Goal: Transaction & Acquisition: Purchase product/service

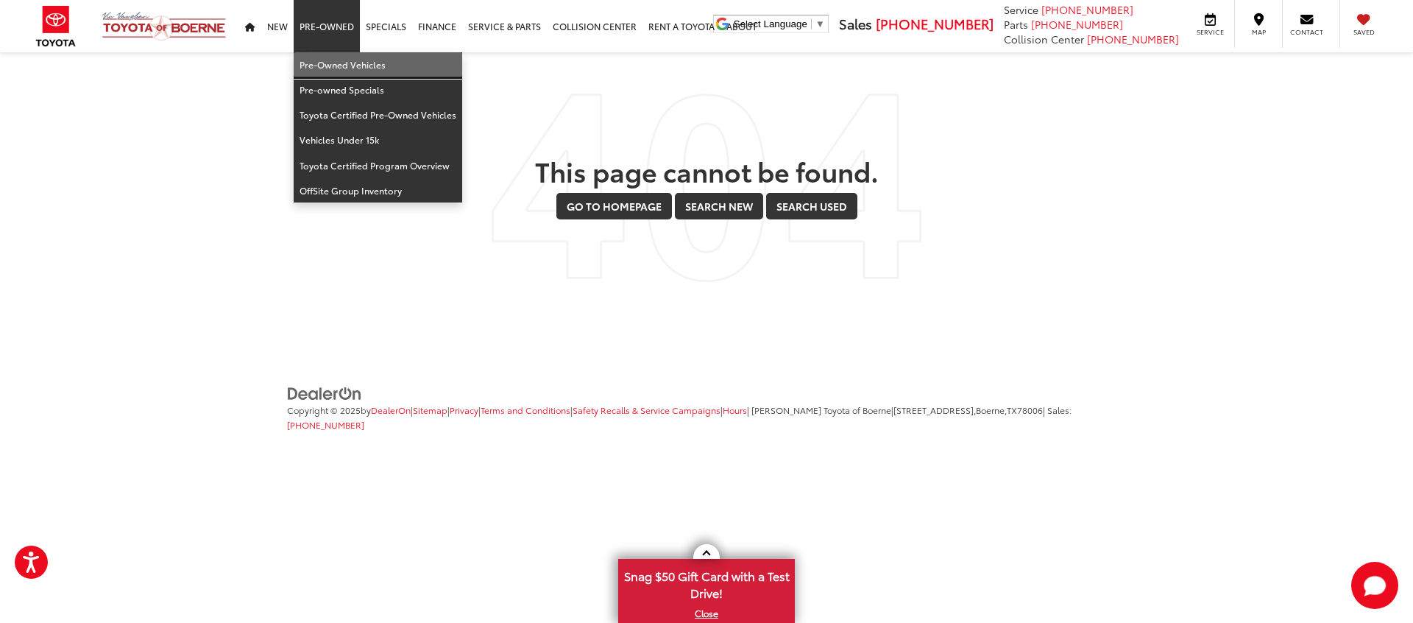
click at [337, 62] on link "Pre-Owned Vehicles" at bounding box center [378, 64] width 169 height 25
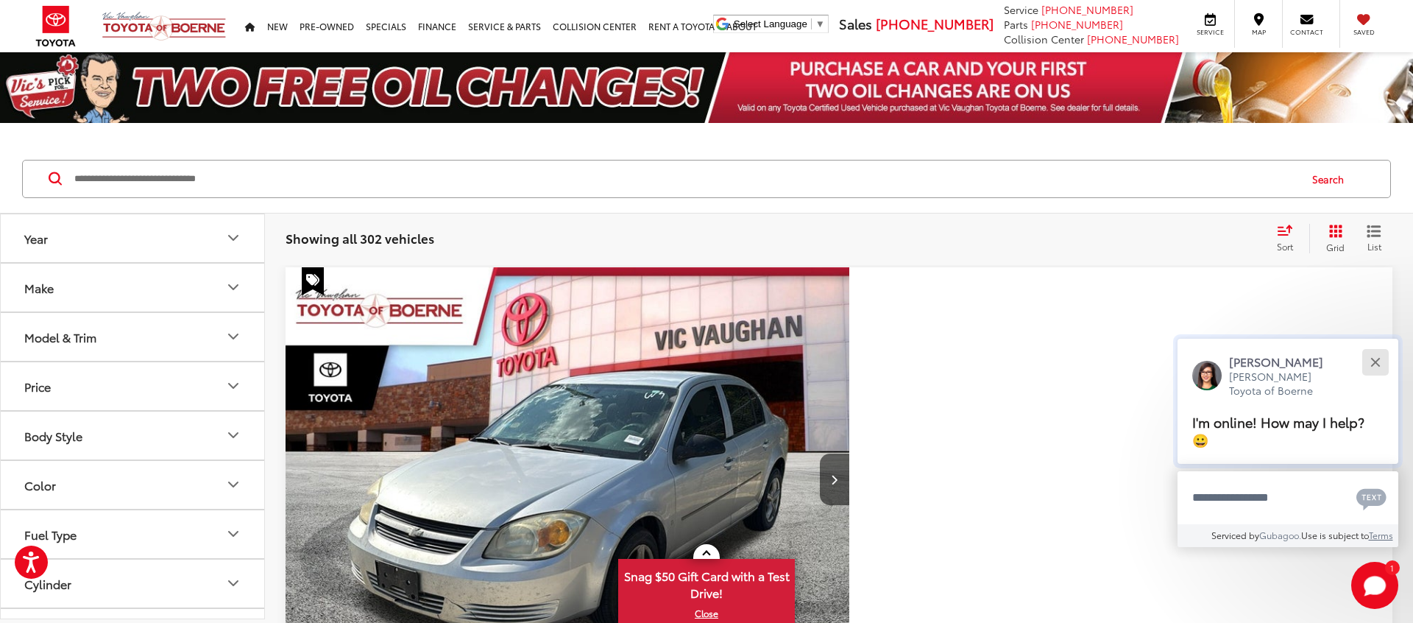
click at [1365, 378] on button "Close" at bounding box center [1375, 362] width 32 height 32
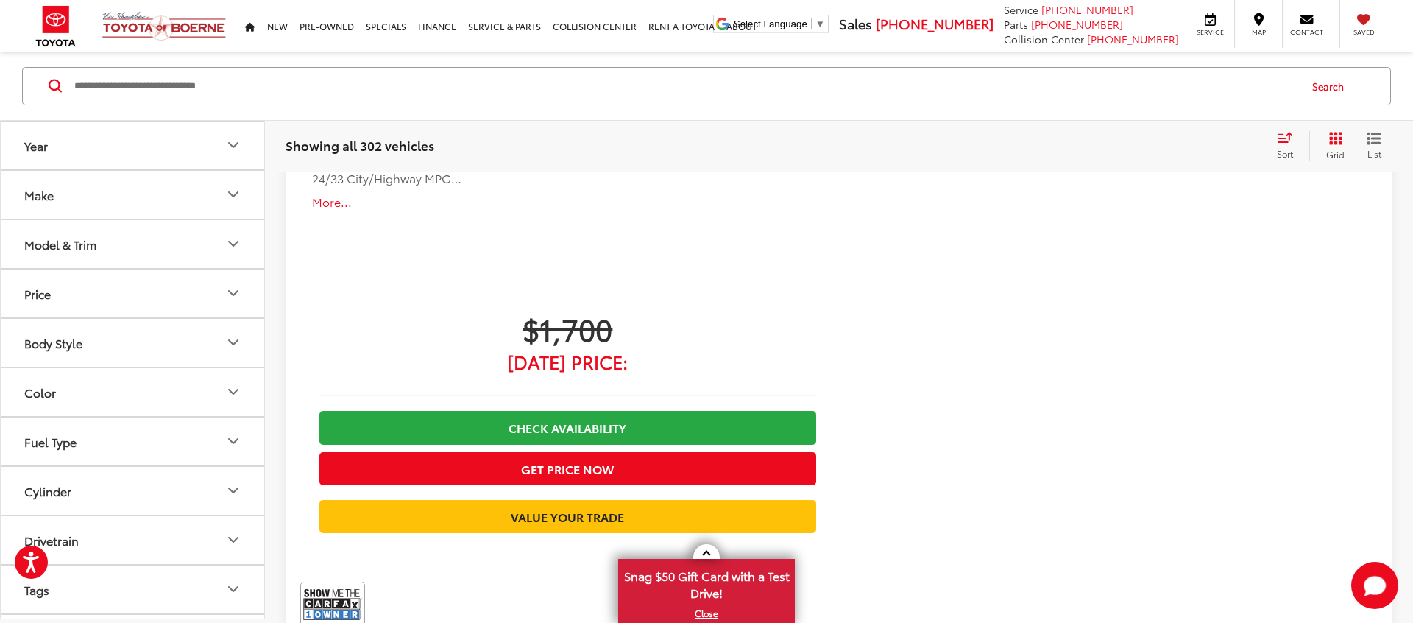
scroll to position [852, 0]
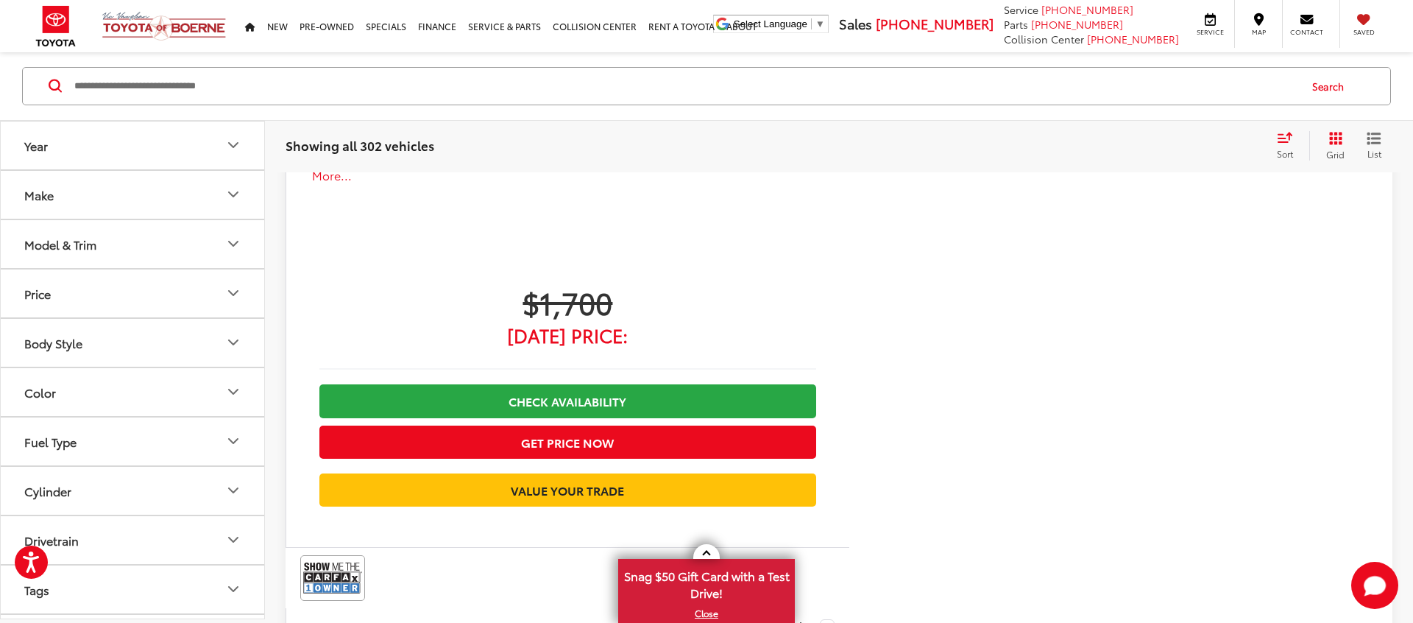
click at [188, 198] on button "Make" at bounding box center [133, 195] width 265 height 48
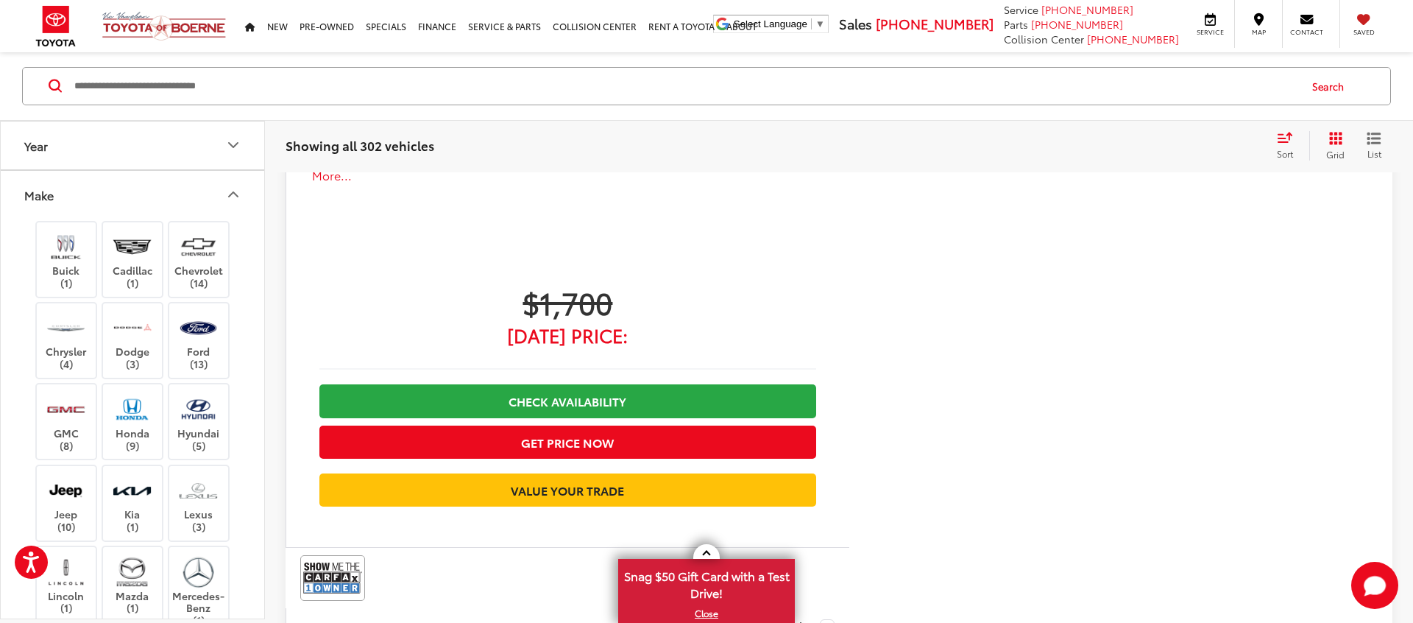
click at [188, 198] on button "Make" at bounding box center [133, 195] width 265 height 48
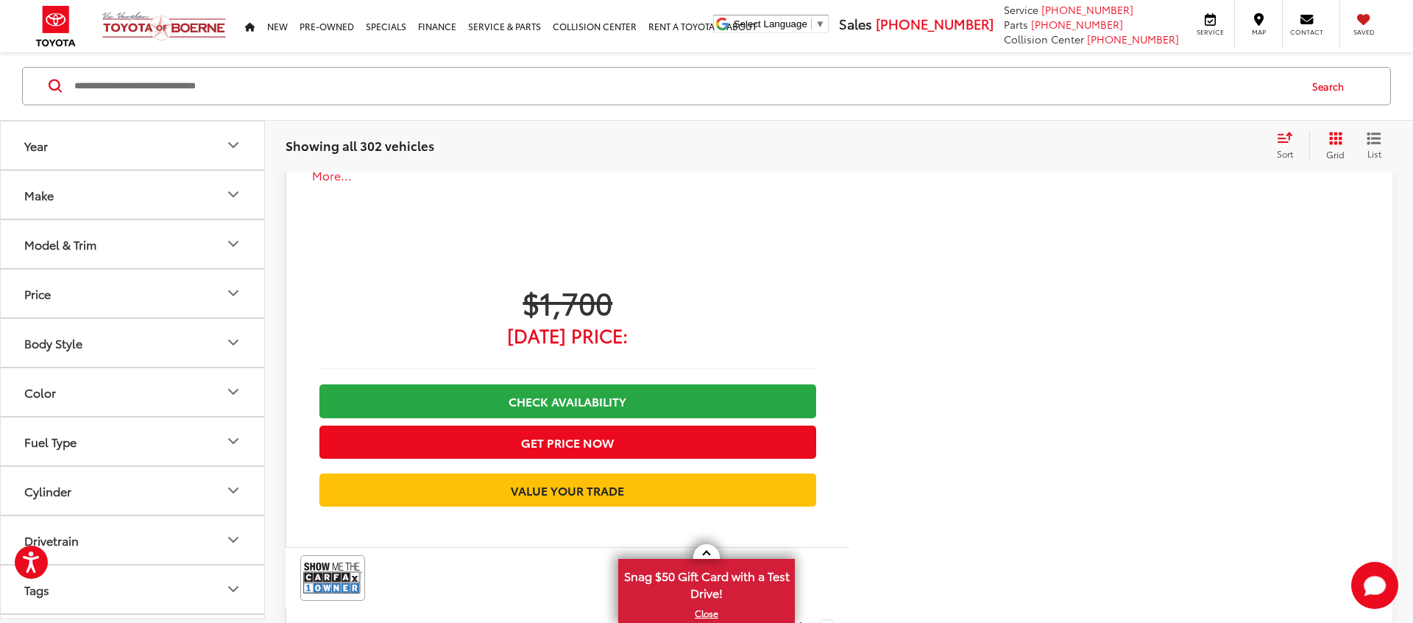
click at [187, 162] on button "Year" at bounding box center [133, 145] width 265 height 48
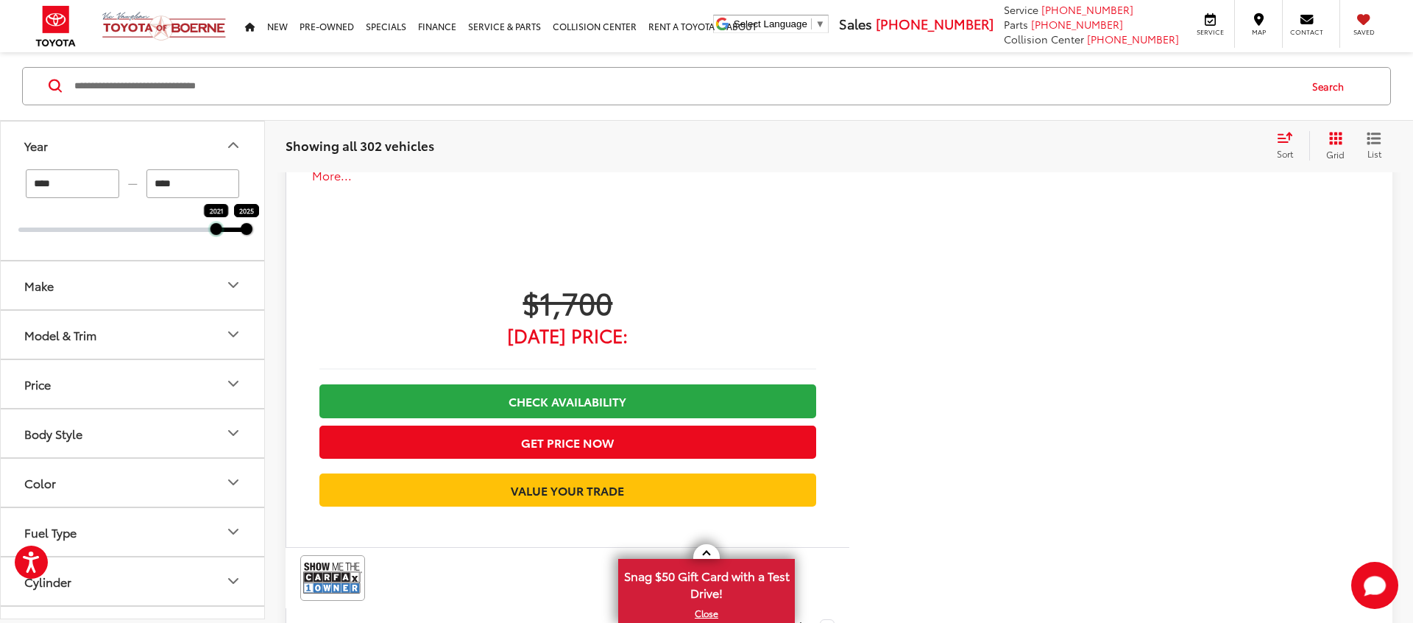
drag, startPoint x: 18, startPoint y: 226, endPoint x: 217, endPoint y: 241, distance: 199.3
click at [219, 240] on div "**** — **** 2021 2025" at bounding box center [132, 214] width 263 height 91
type input "****"
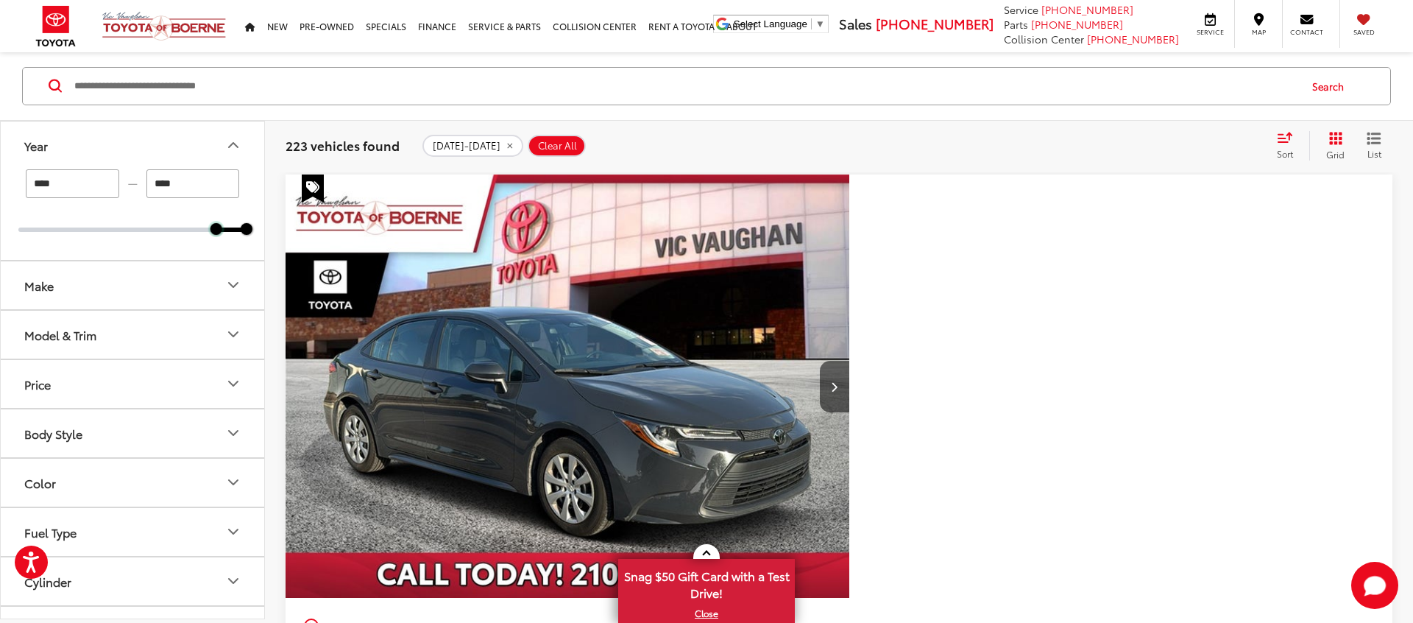
scroll to position [88, 0]
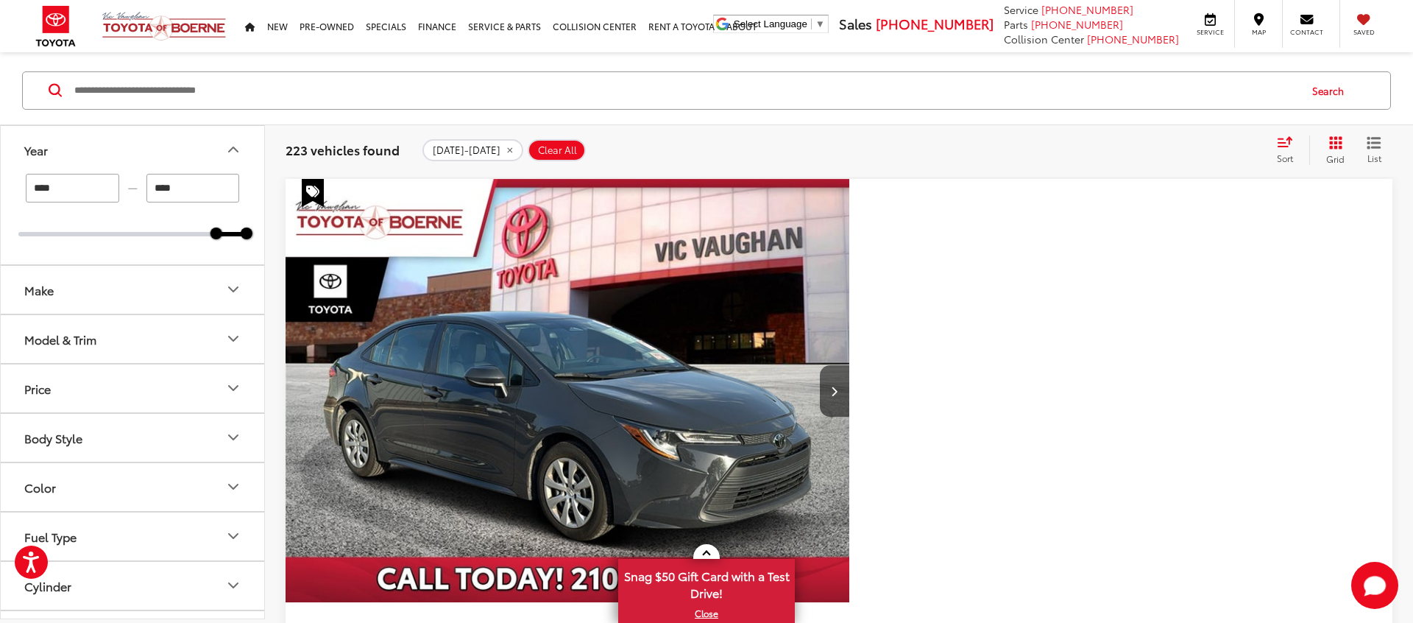
click at [126, 390] on button "Price" at bounding box center [133, 388] width 265 height 48
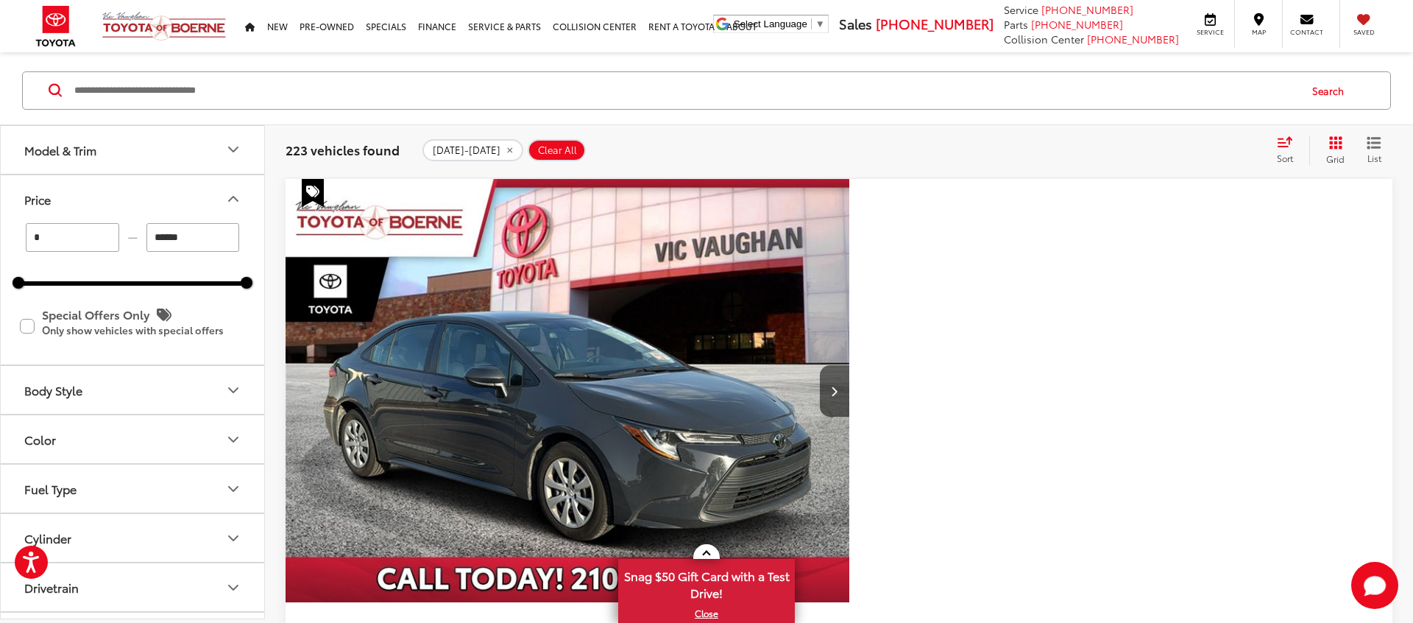
scroll to position [0, 0]
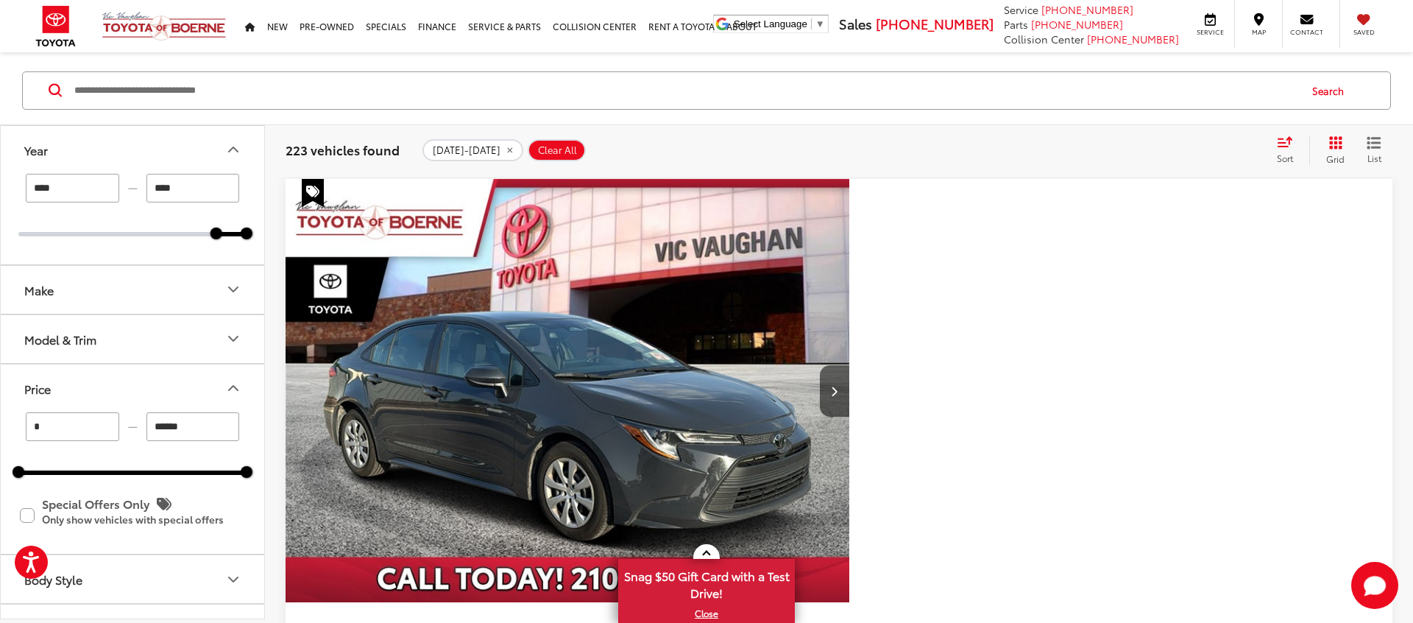
click at [229, 377] on button "Price" at bounding box center [133, 388] width 265 height 48
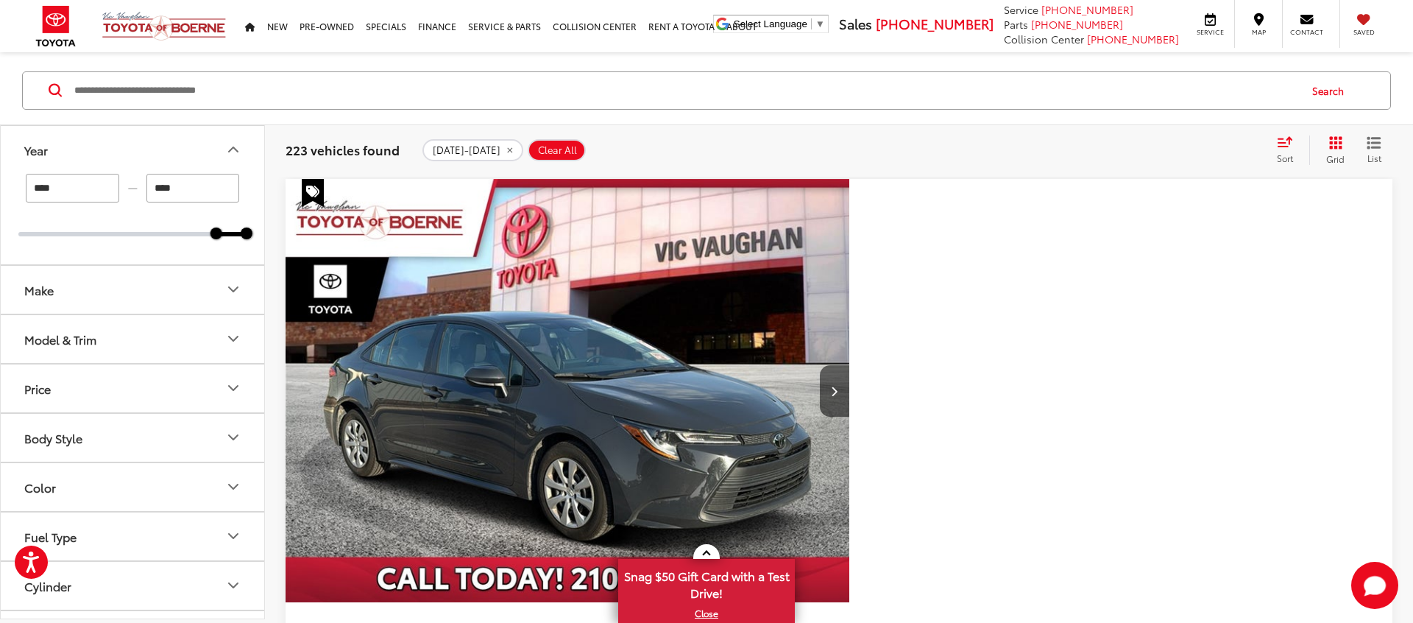
click at [1275, 151] on div "Sort" at bounding box center [1290, 149] width 40 height 29
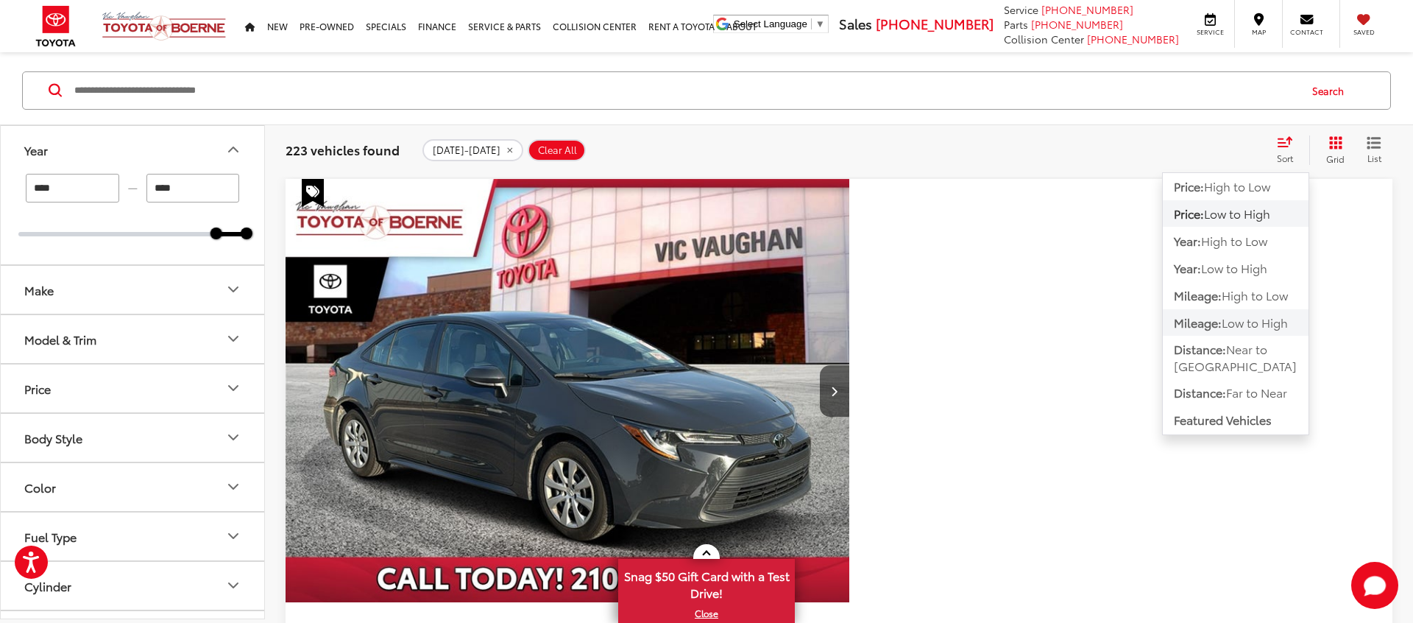
click at [1259, 319] on span "Low to High" at bounding box center [1255, 322] width 66 height 17
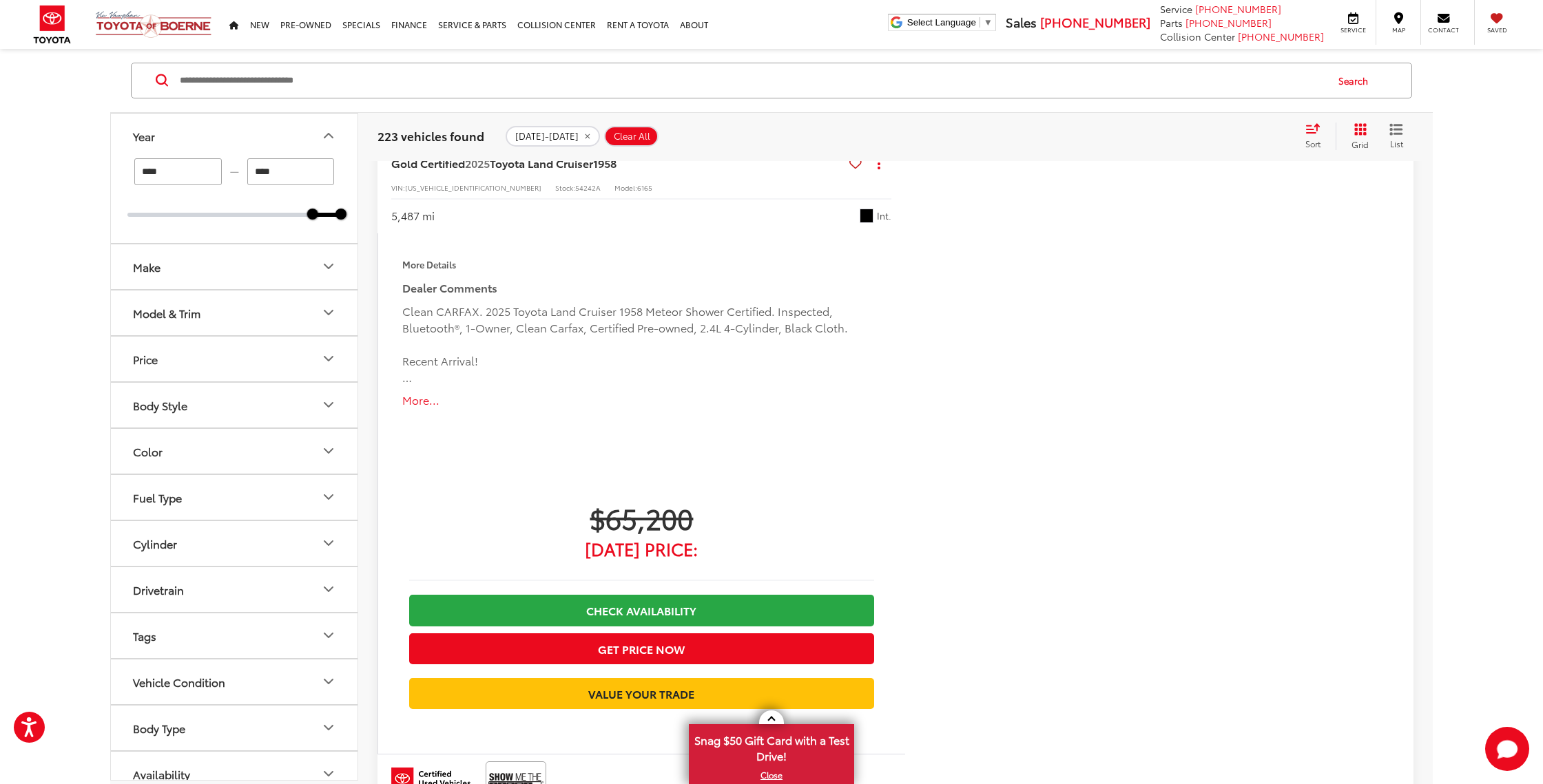
scroll to position [5340, 0]
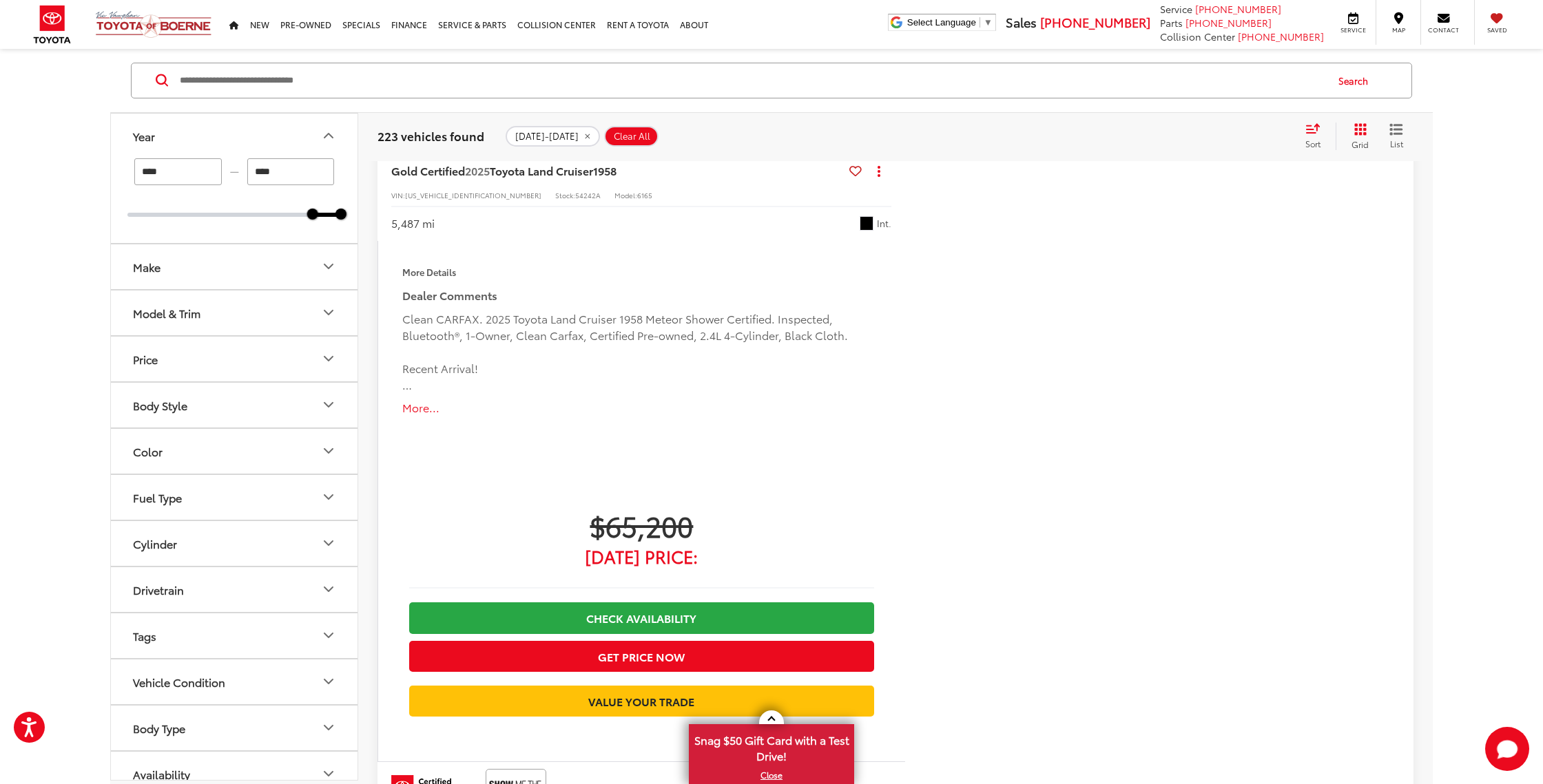
click at [1309, 137] on div "Sort" at bounding box center [1317, 136] width 37 height 27
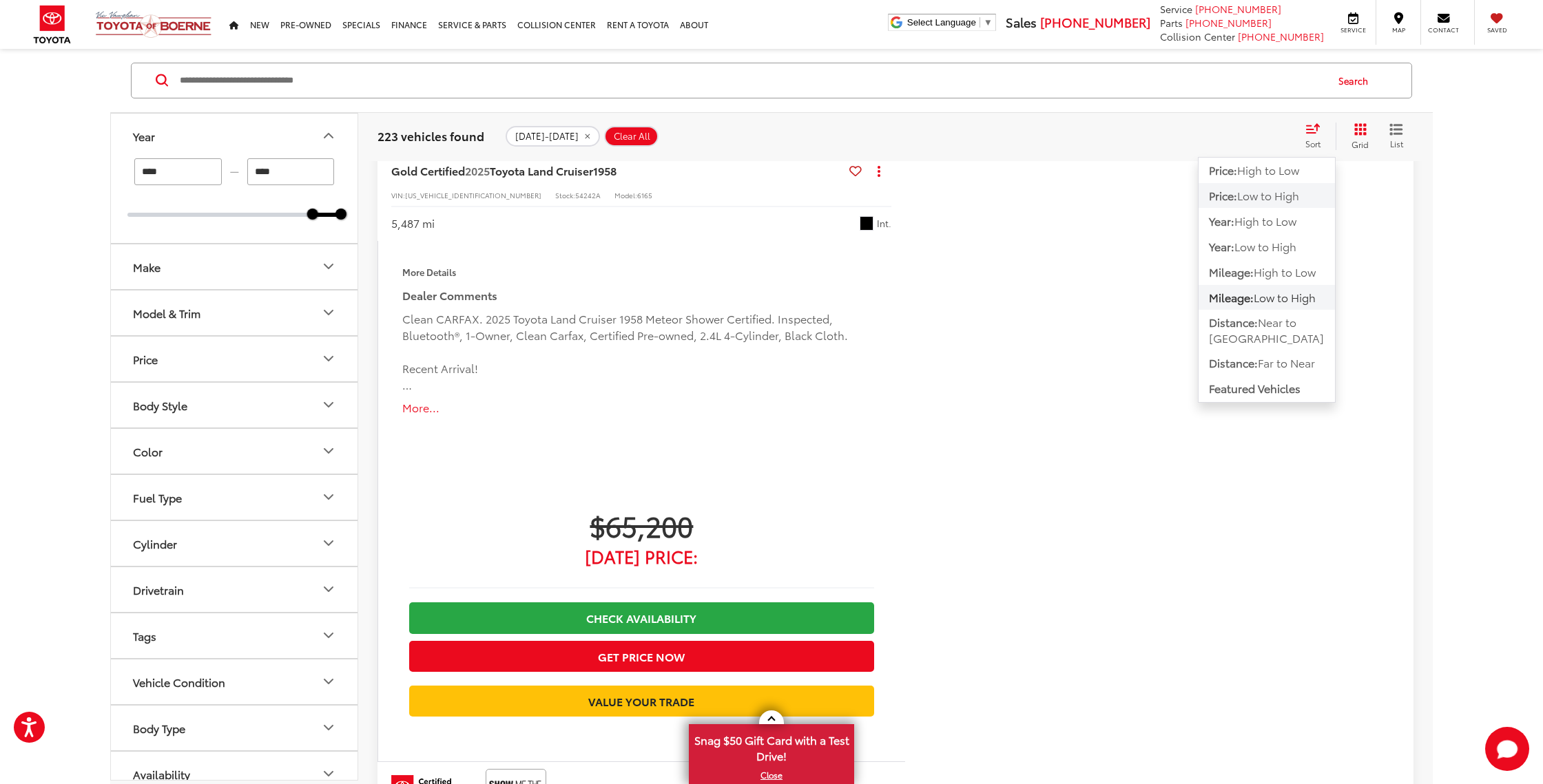
click at [1274, 197] on span "Low to High" at bounding box center [1268, 195] width 62 height 16
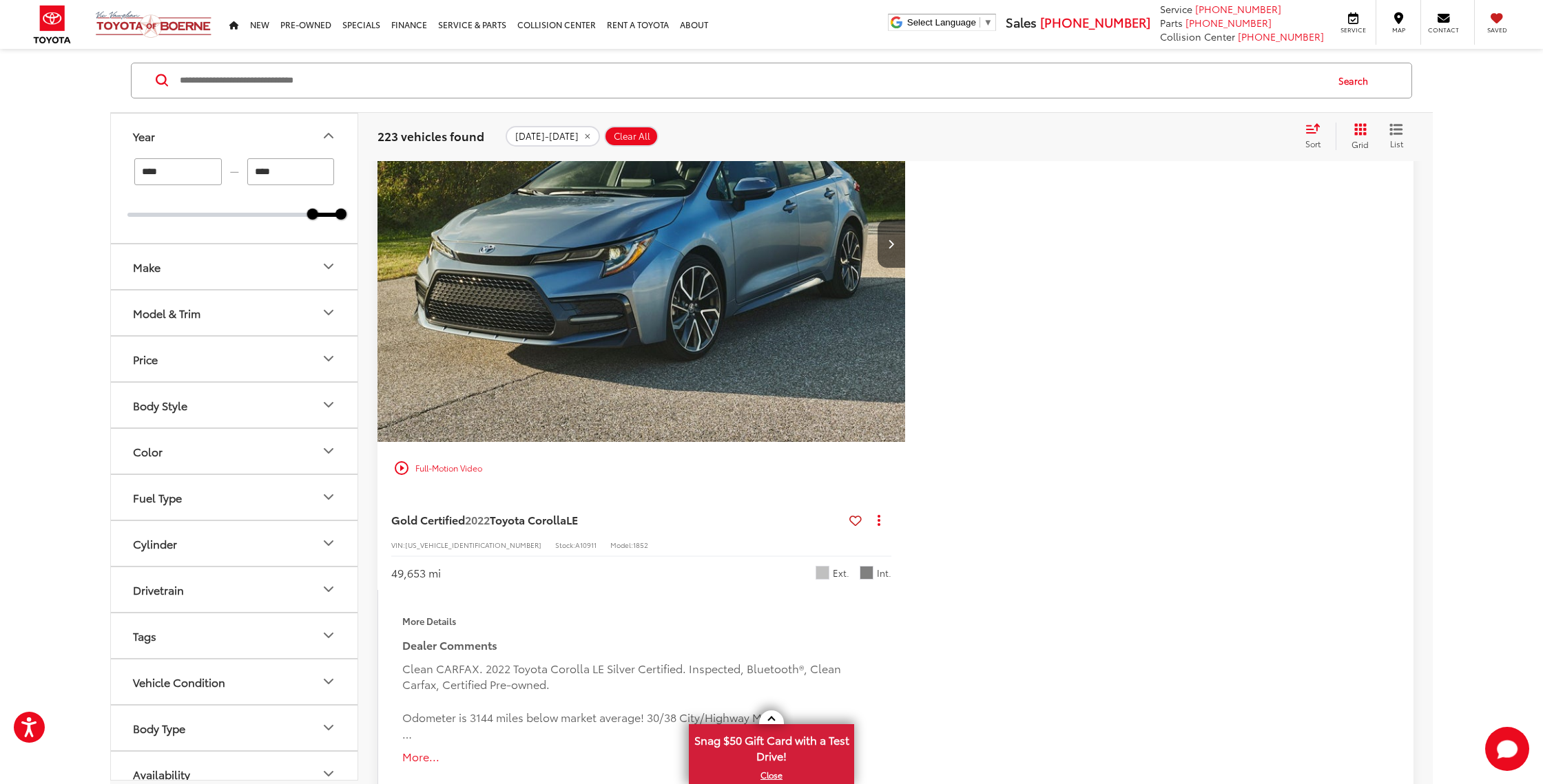
scroll to position [7420, 0]
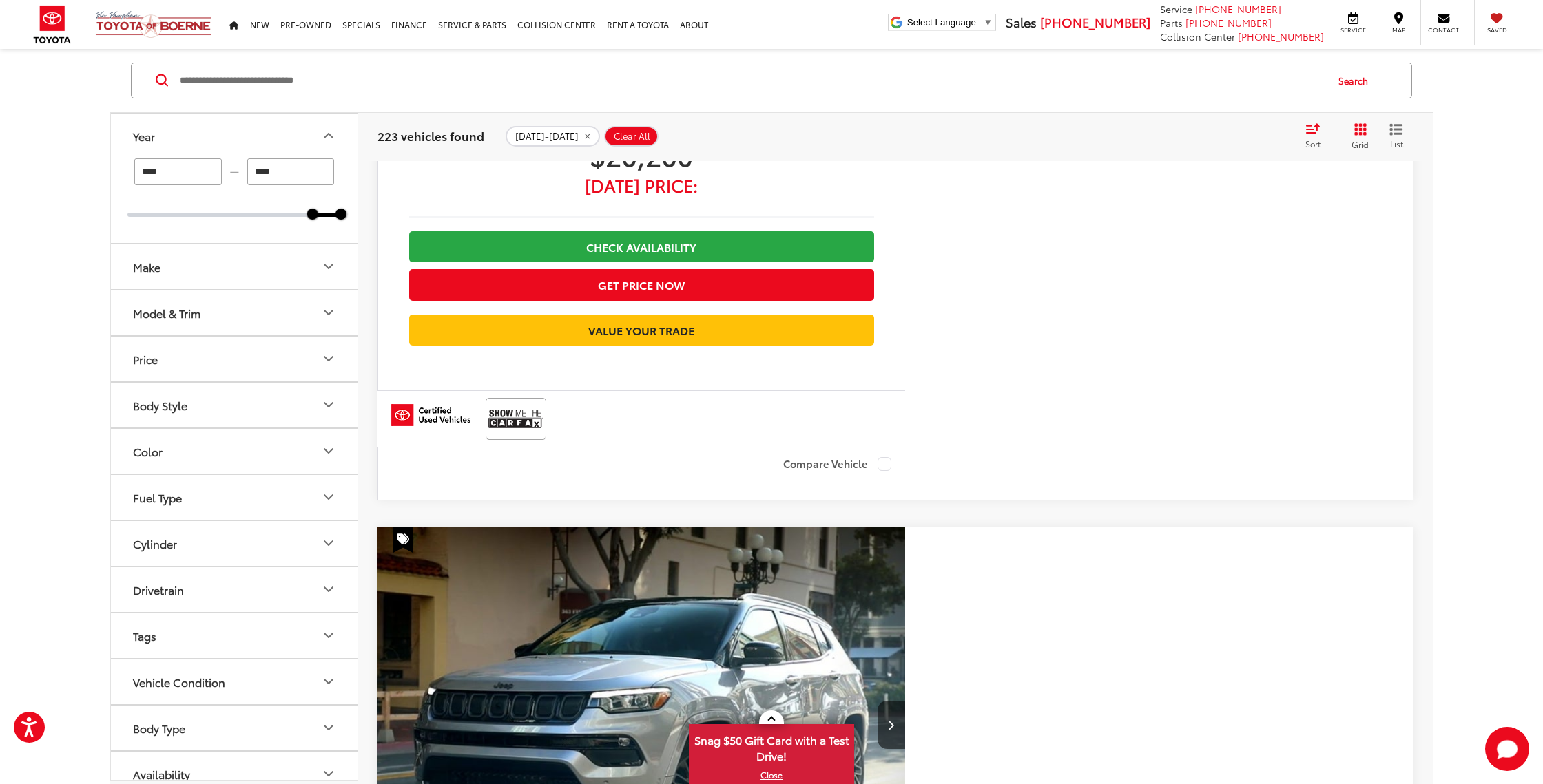
scroll to position [7395, 0]
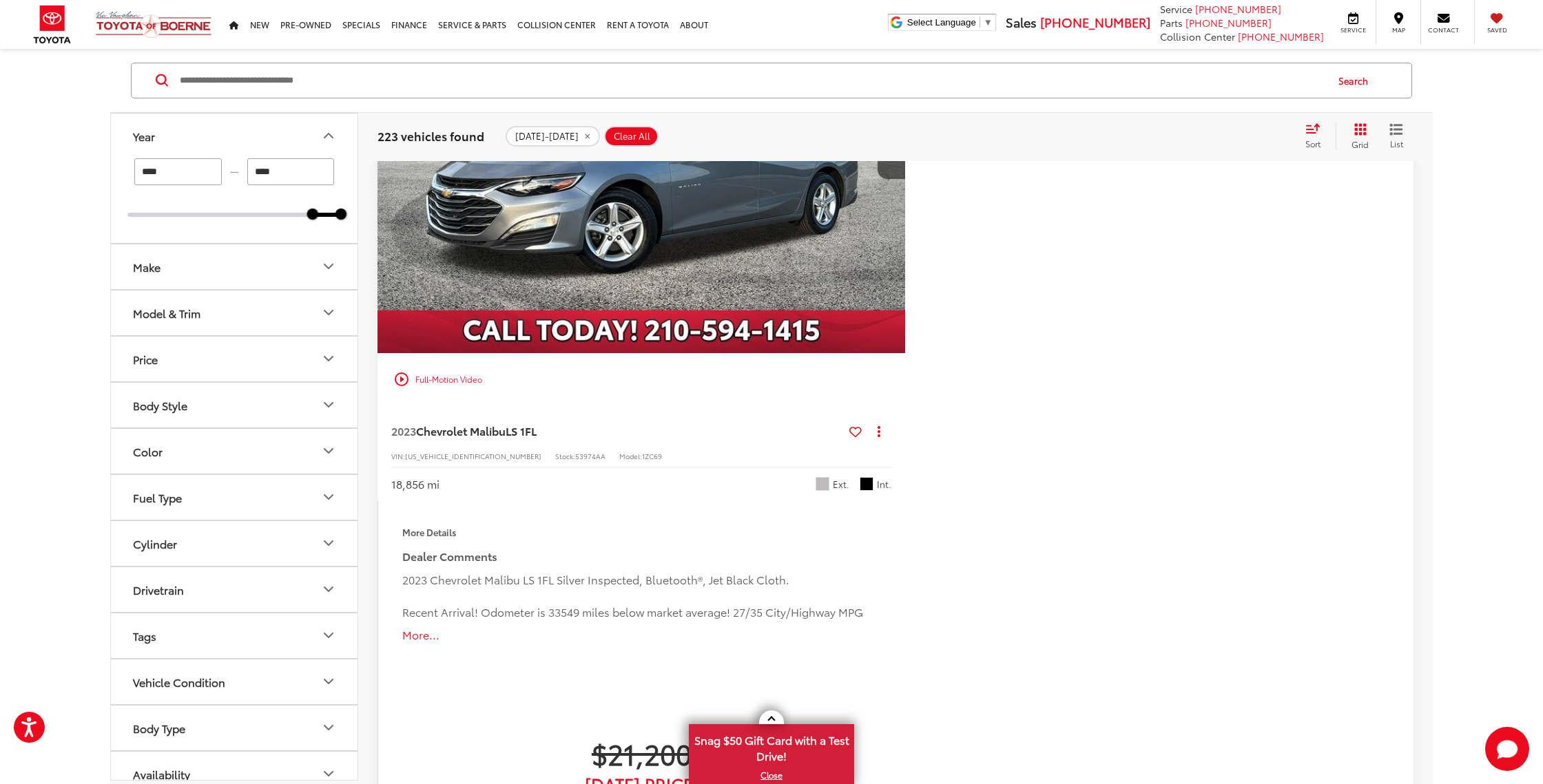
scroll to position [7444, 0]
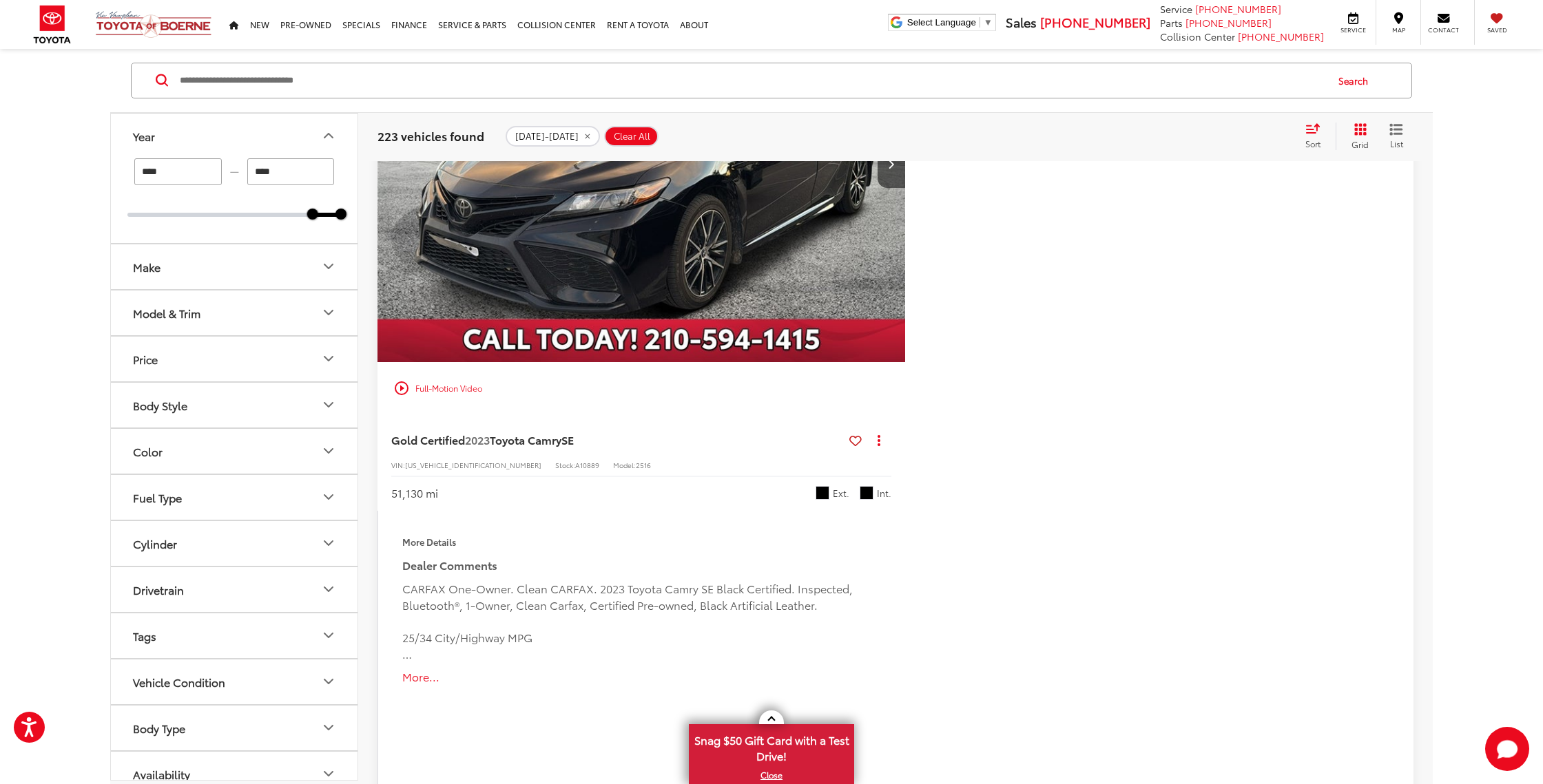
scroll to position [7494, 0]
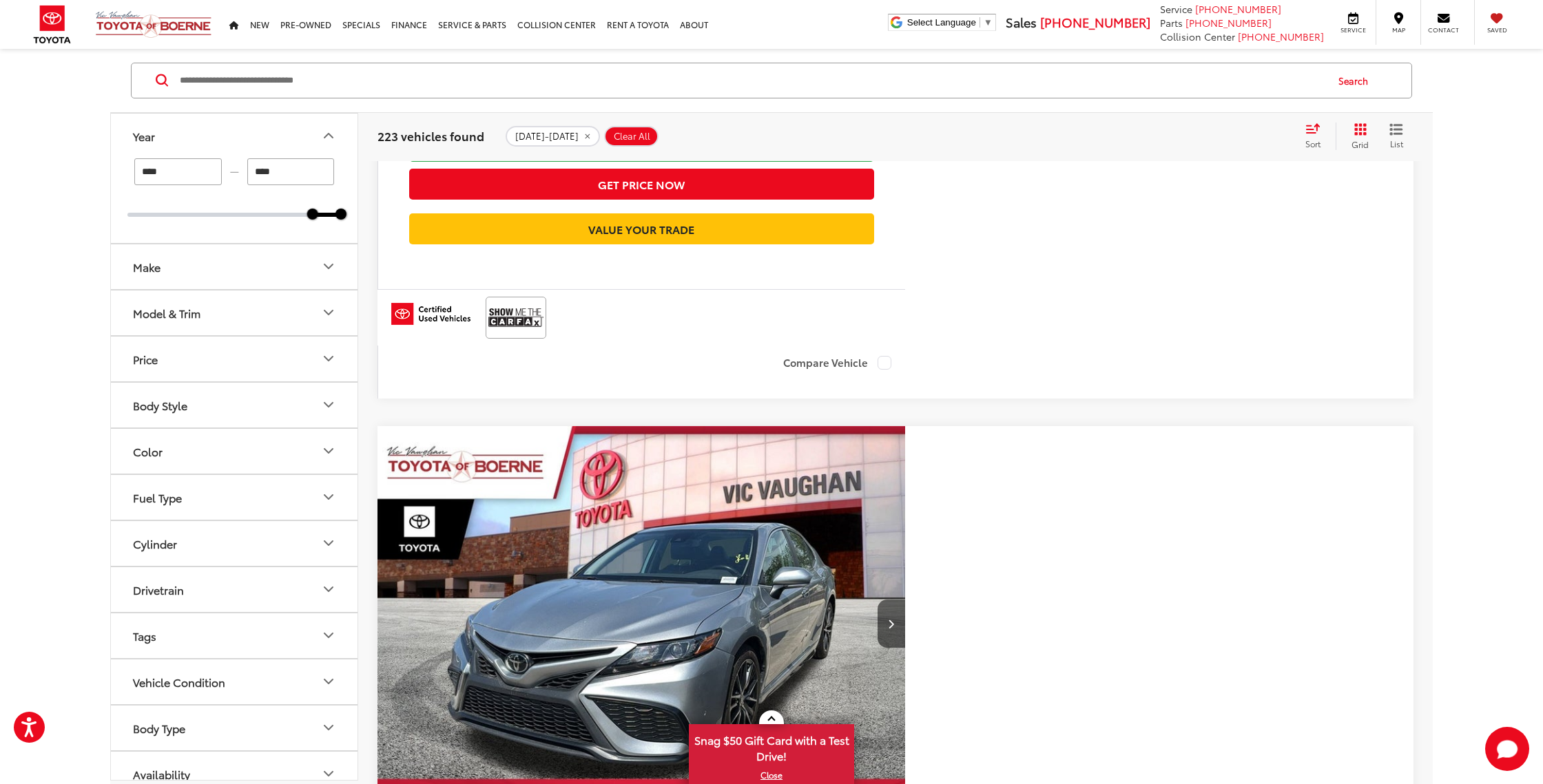
scroll to position [6997, 0]
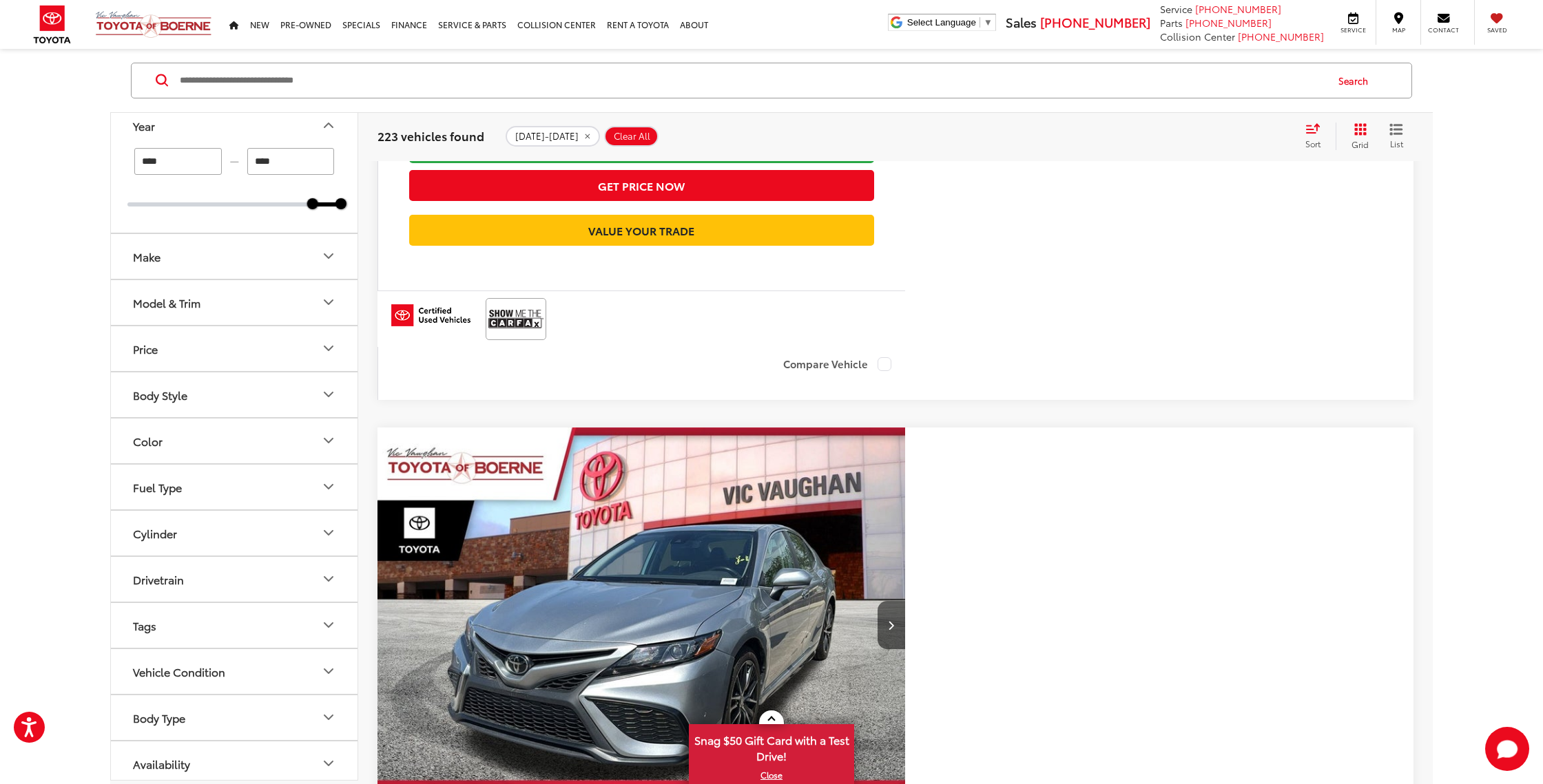
click at [266, 372] on button "Body Style" at bounding box center [235, 395] width 248 height 45
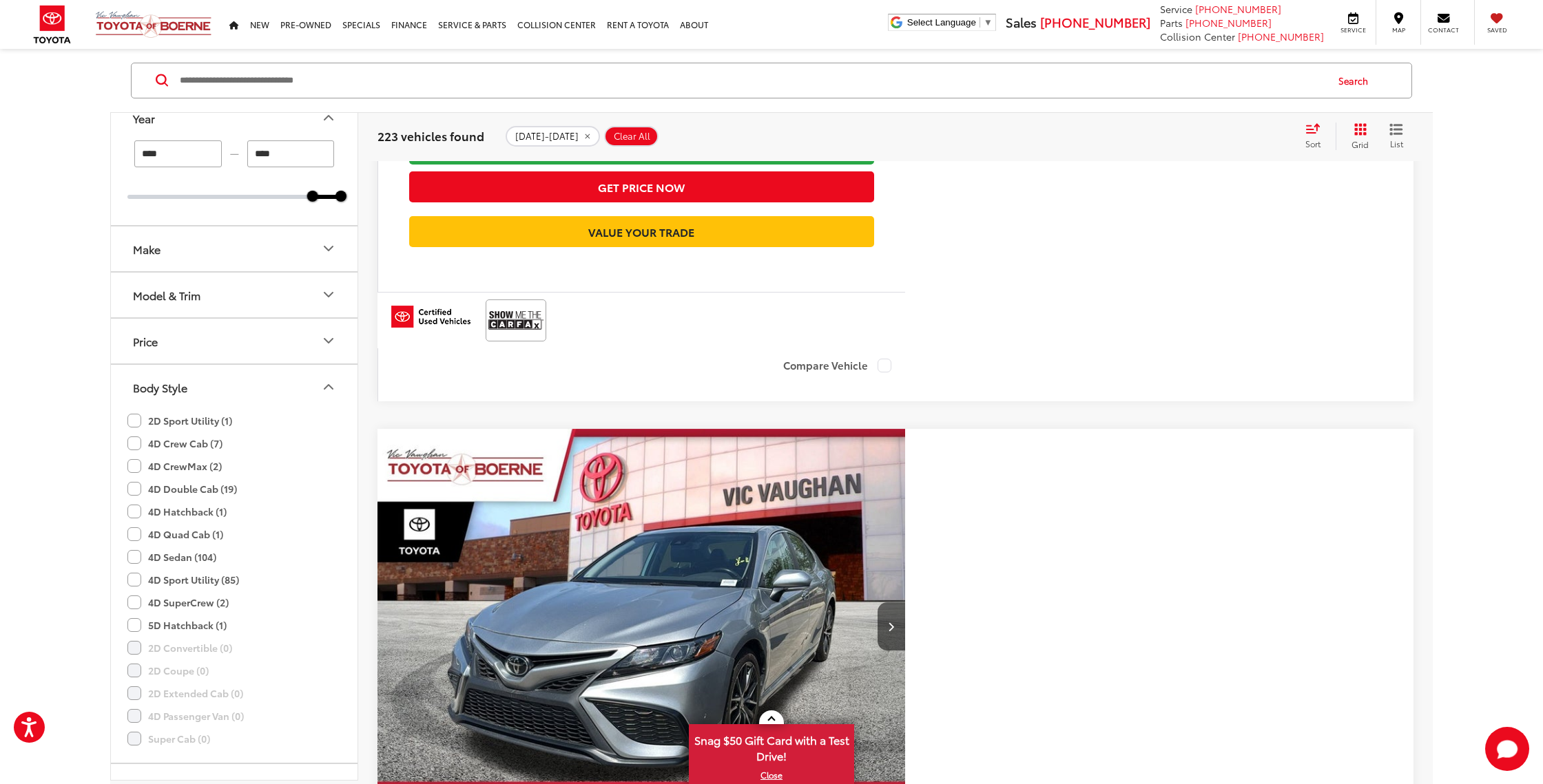
scroll to position [370, 0]
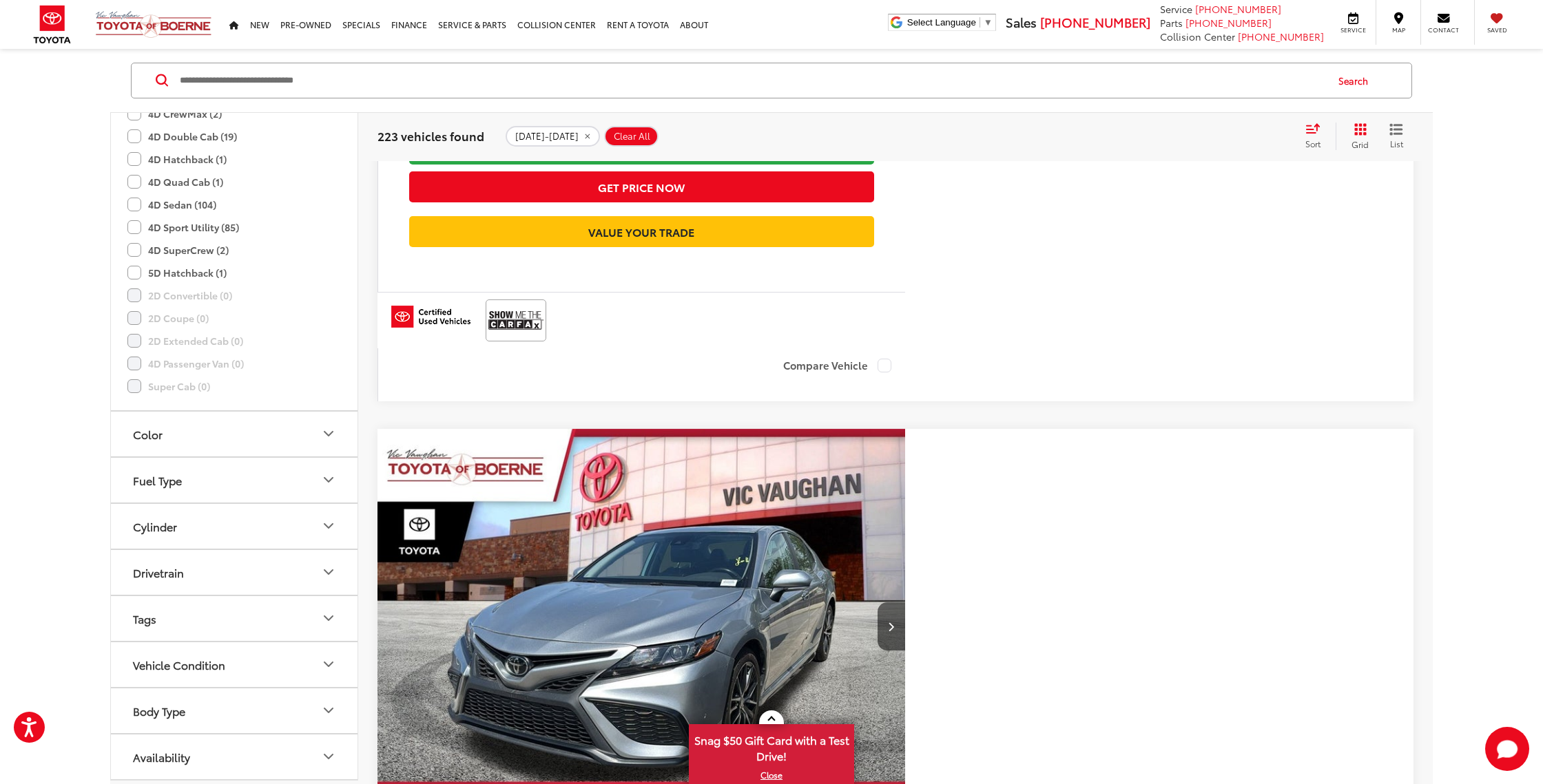
click at [268, 582] on button "Body Type" at bounding box center [235, 711] width 248 height 45
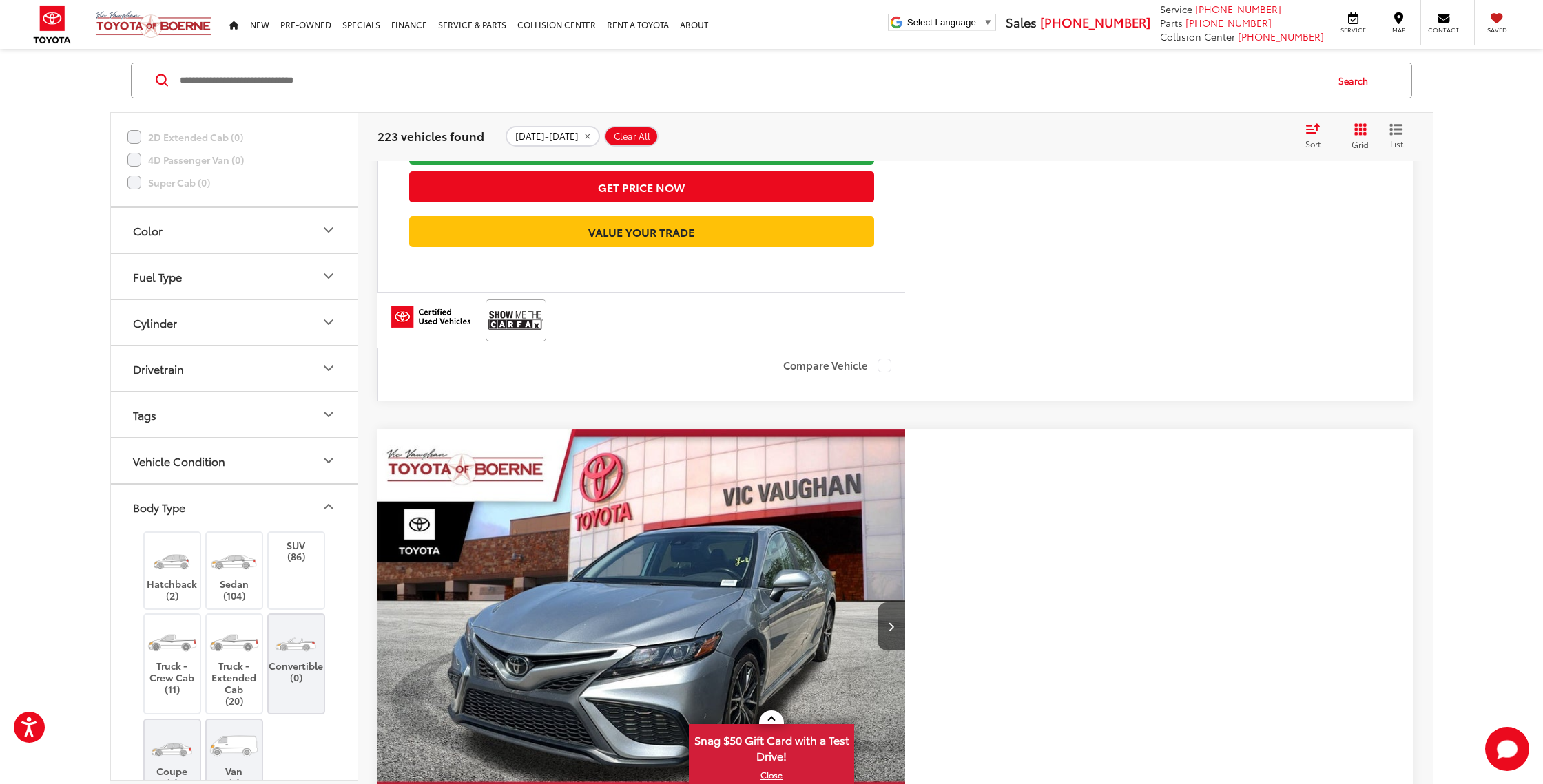
scroll to position [599, 0]
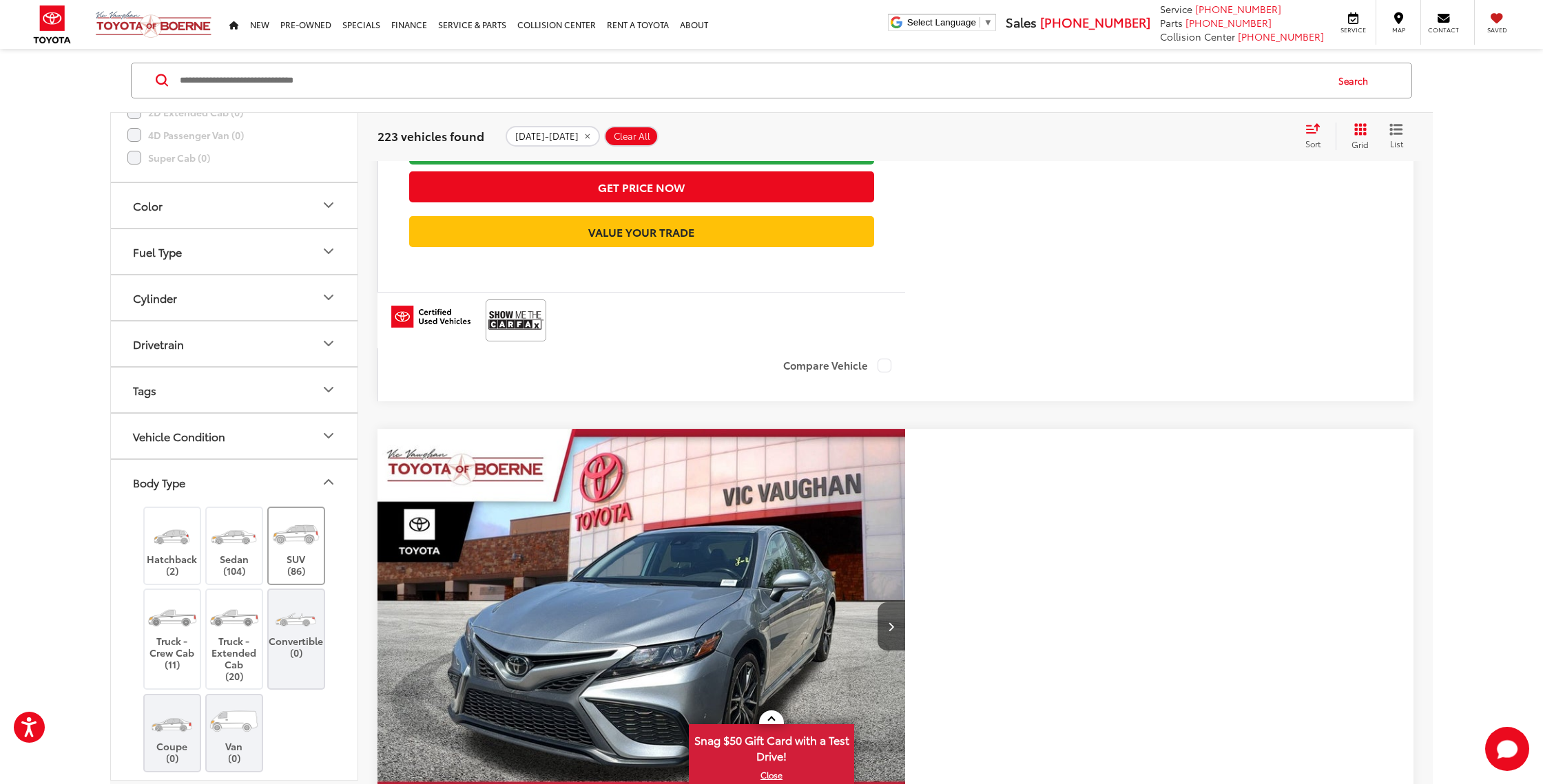
click at [296, 515] on img at bounding box center [296, 534] width 51 height 38
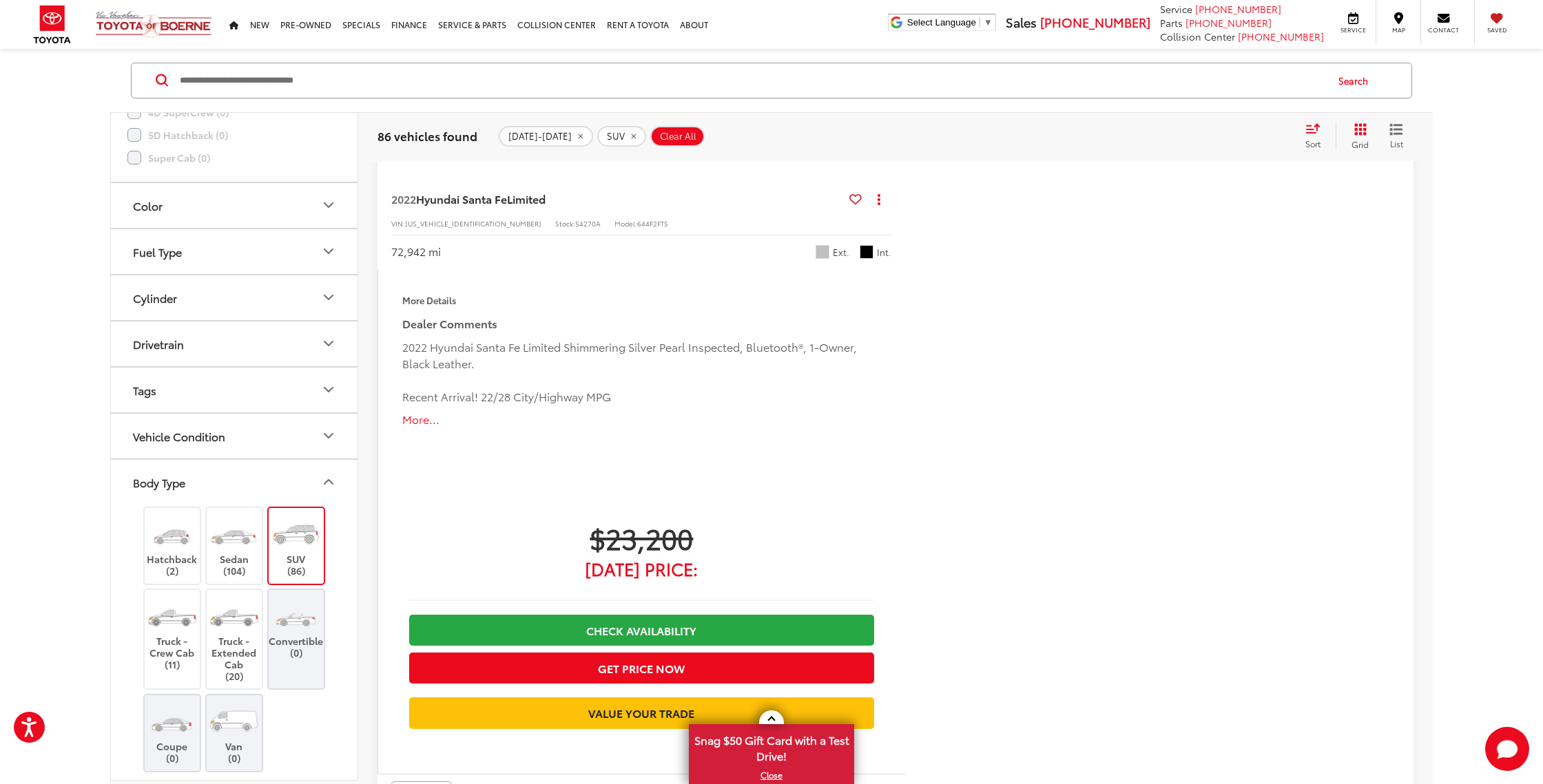
scroll to position [4044, 0]
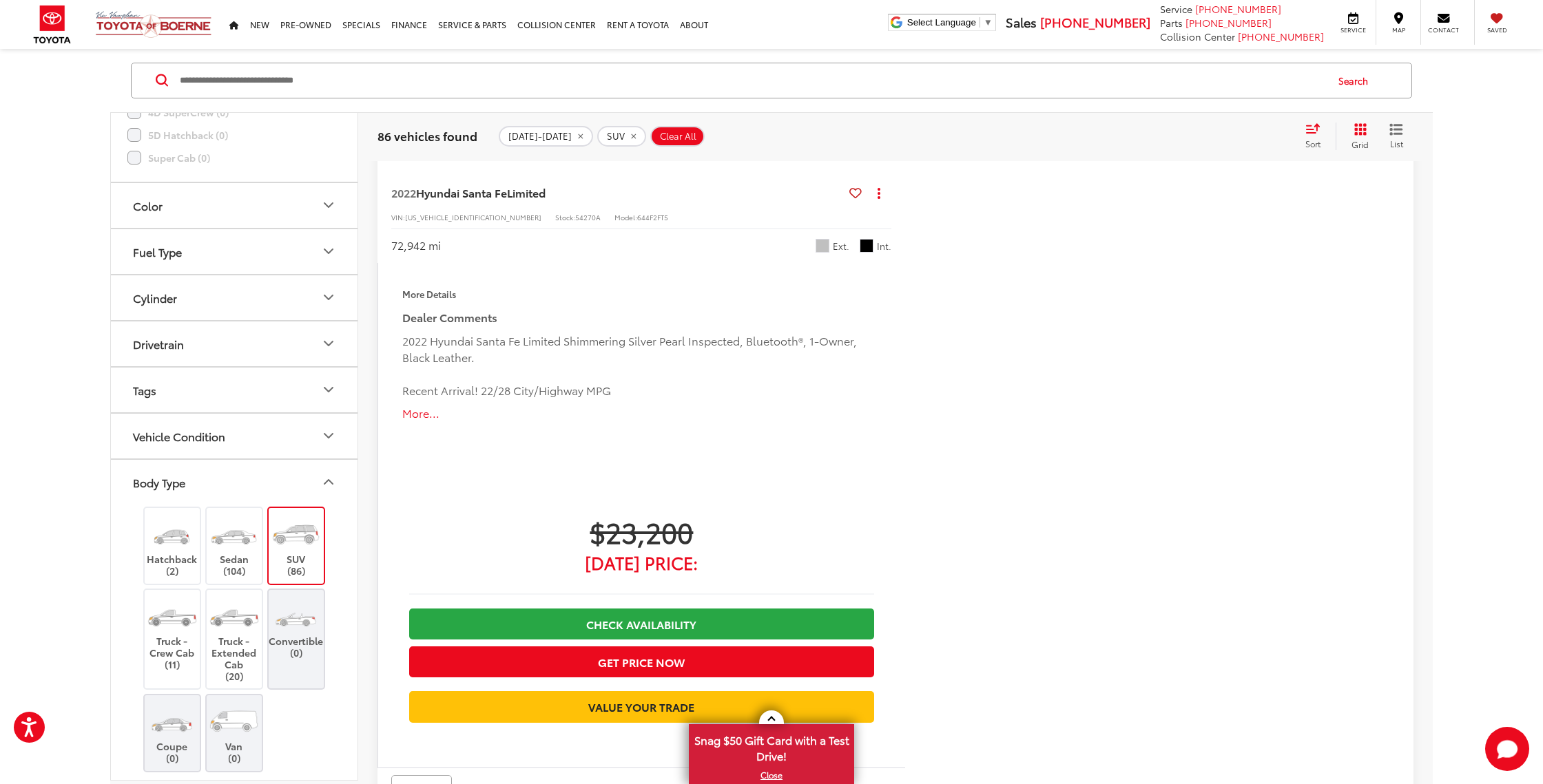
click at [1298, 135] on div "Sort" at bounding box center [1317, 136] width 37 height 27
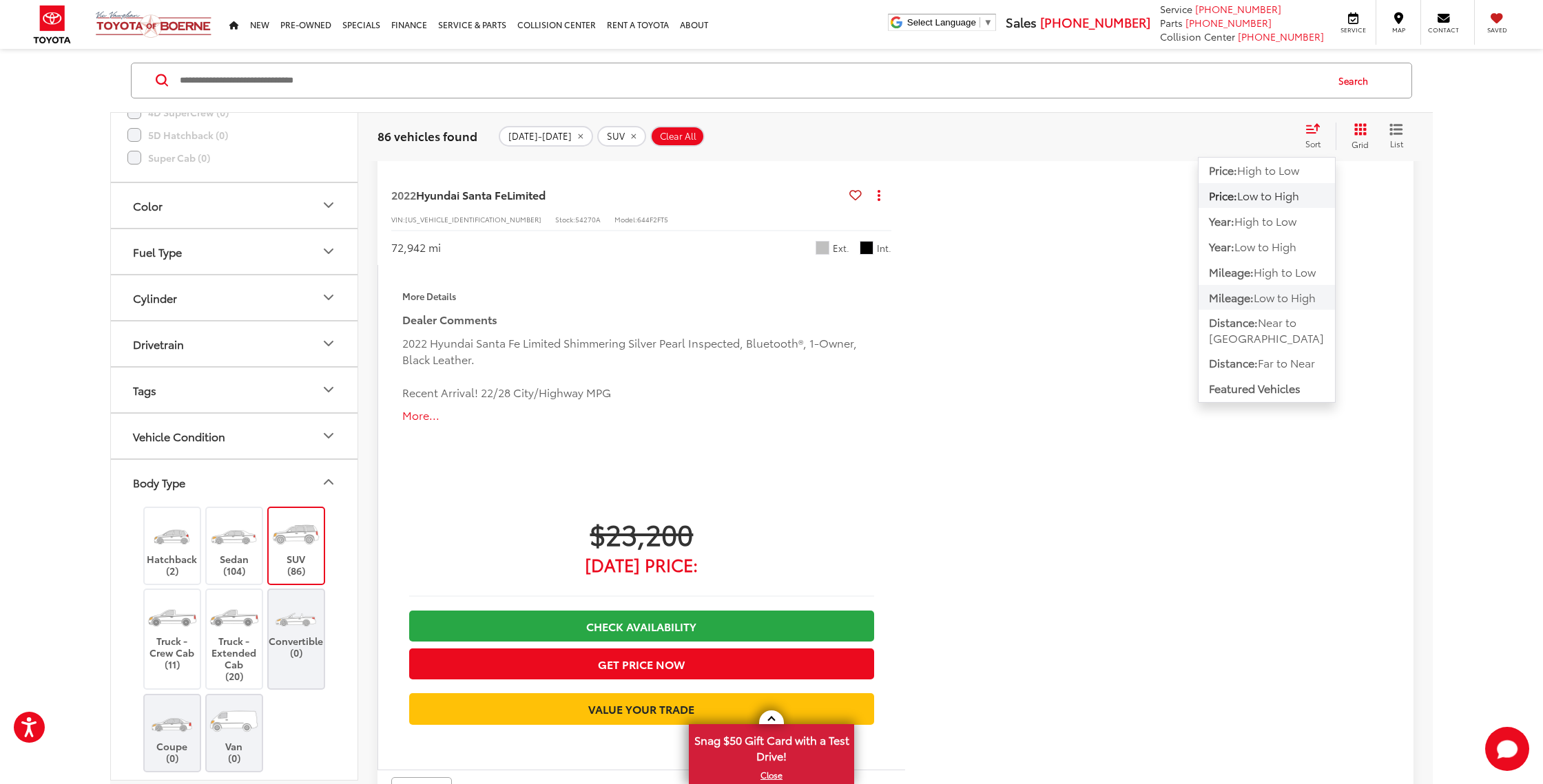
click at [1301, 301] on span "Low to High" at bounding box center [1285, 297] width 62 height 16
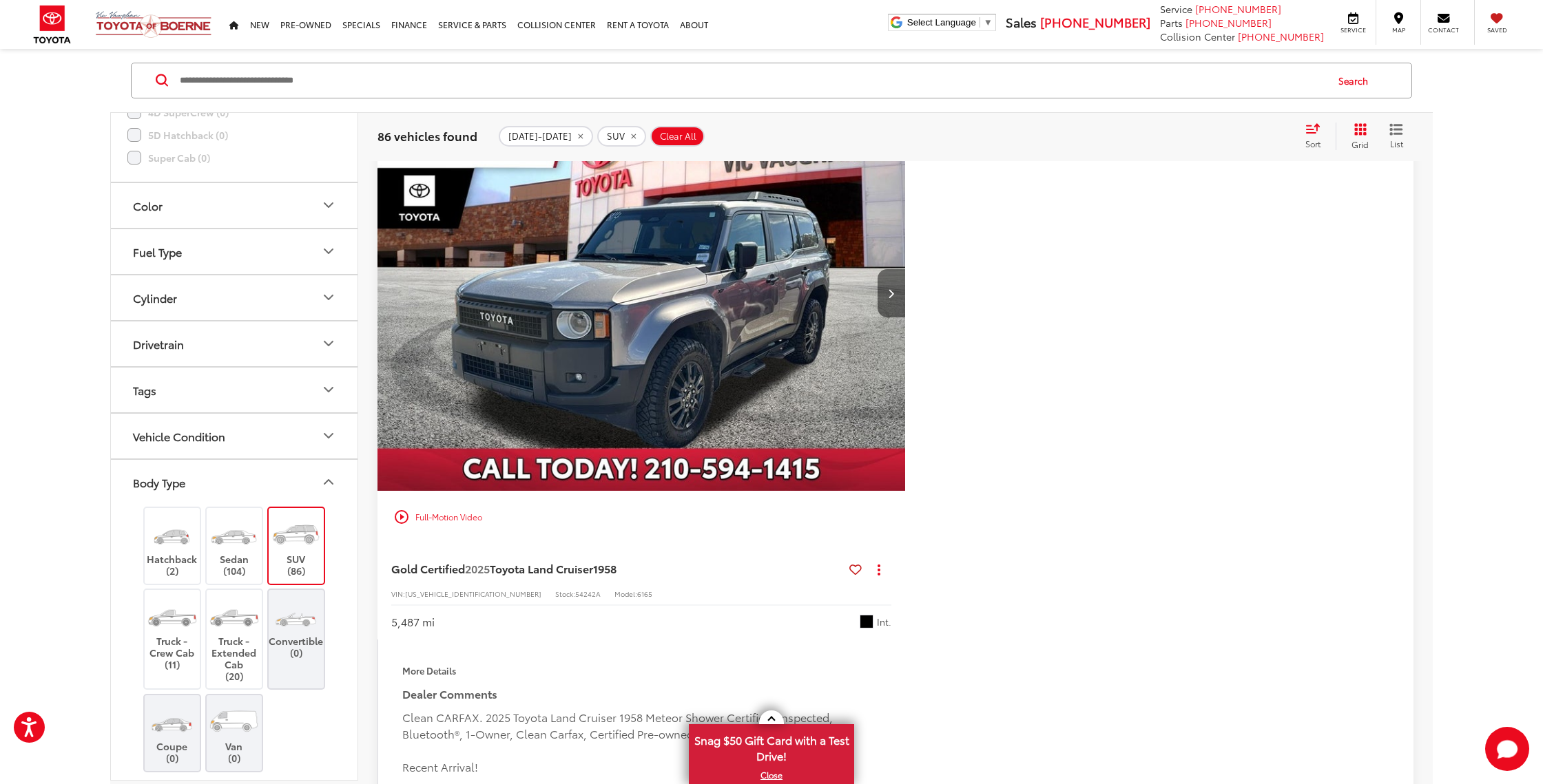
scroll to position [163, 0]
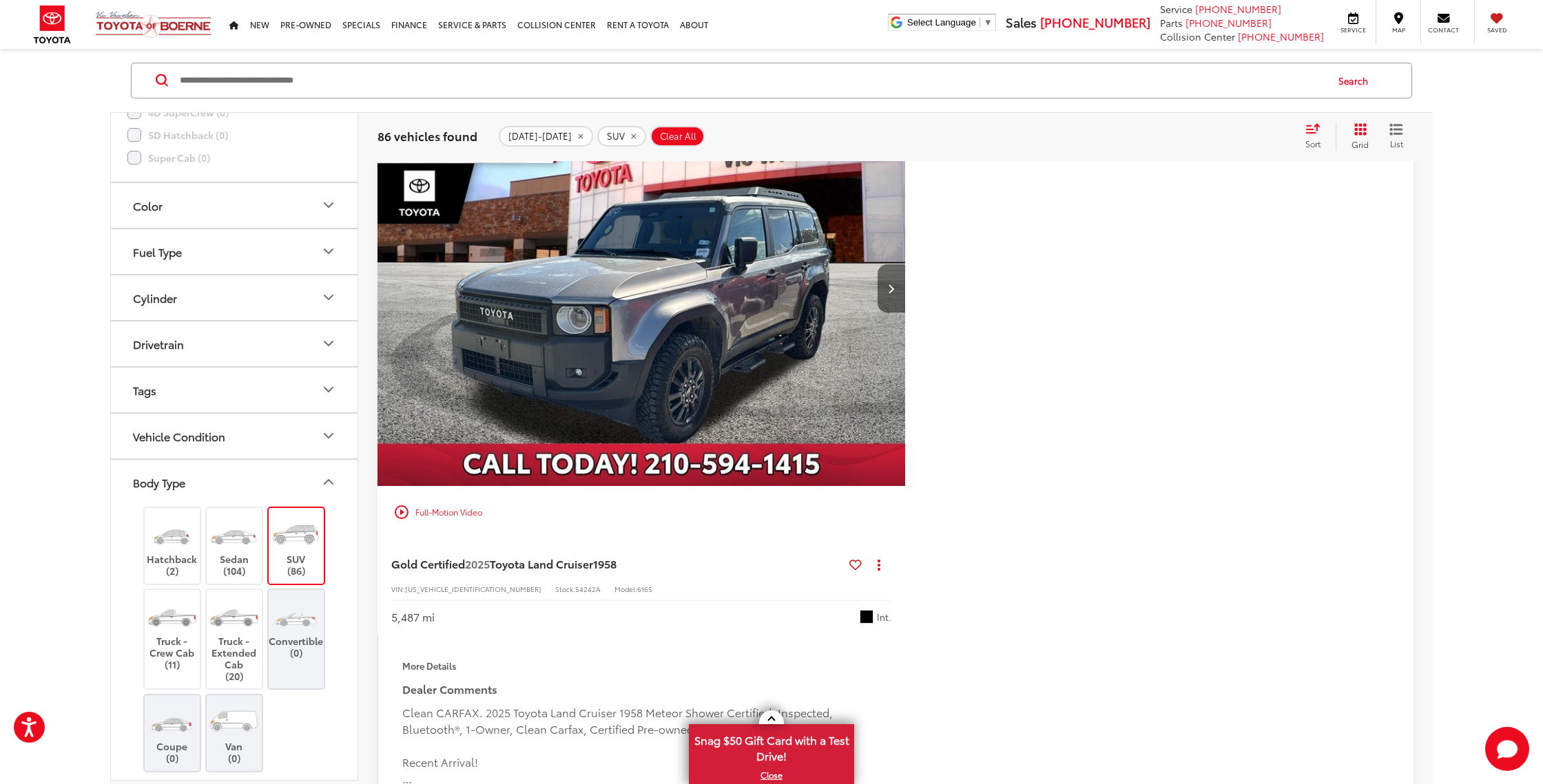
click at [900, 291] on button "Next image" at bounding box center [891, 289] width 27 height 49
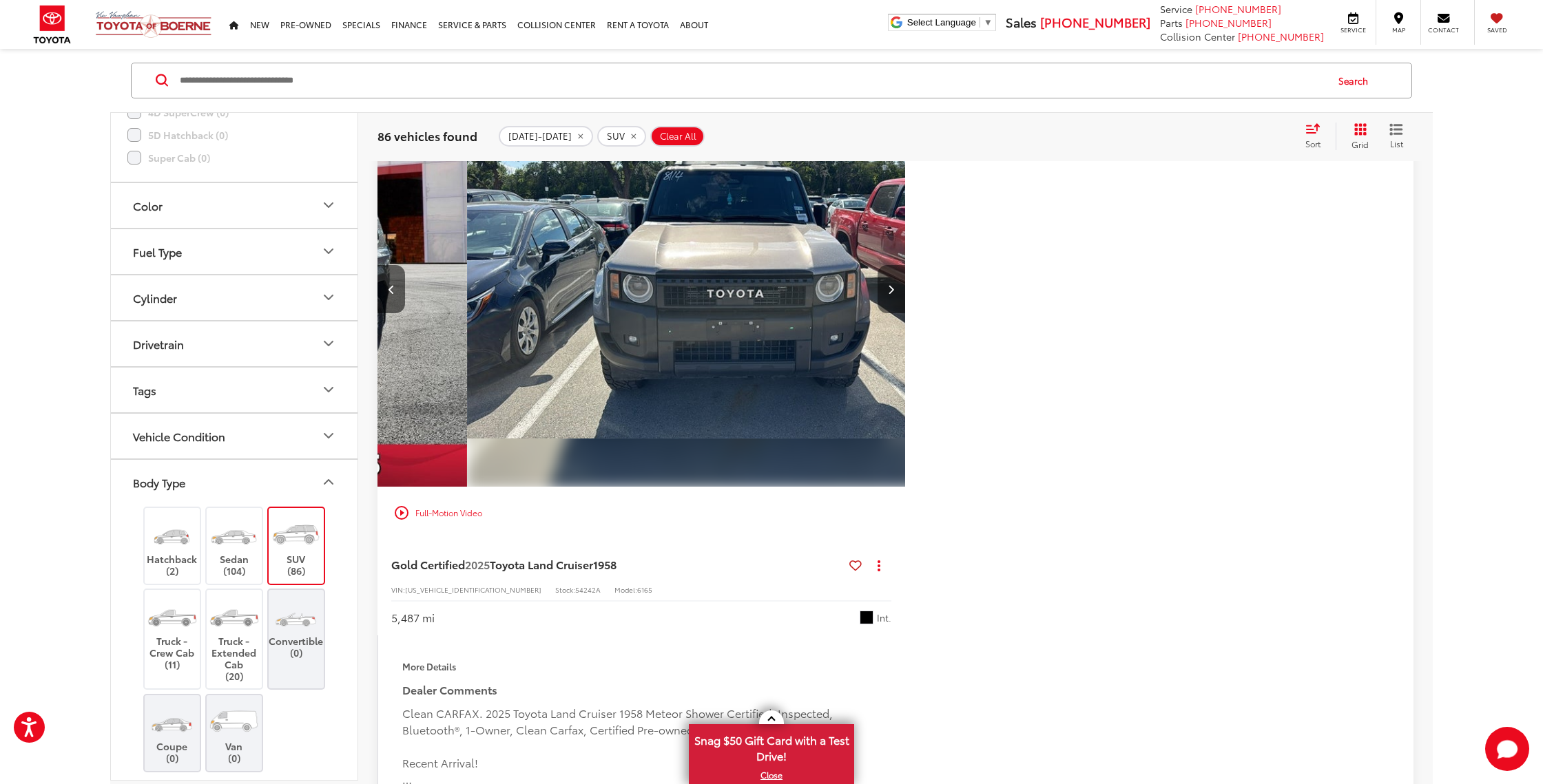
scroll to position [166, 0]
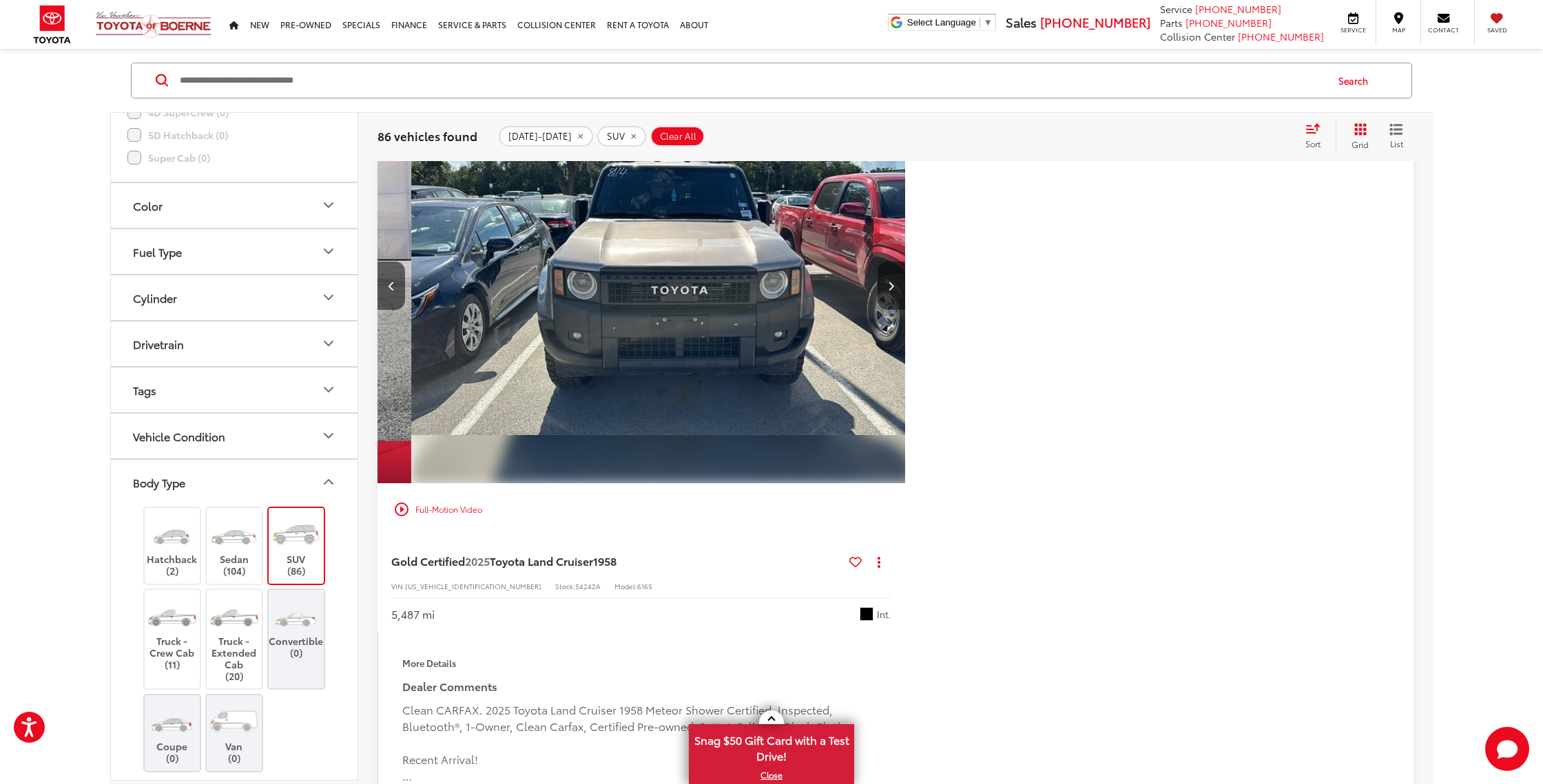
click at [900, 291] on button "Next image" at bounding box center [891, 286] width 27 height 49
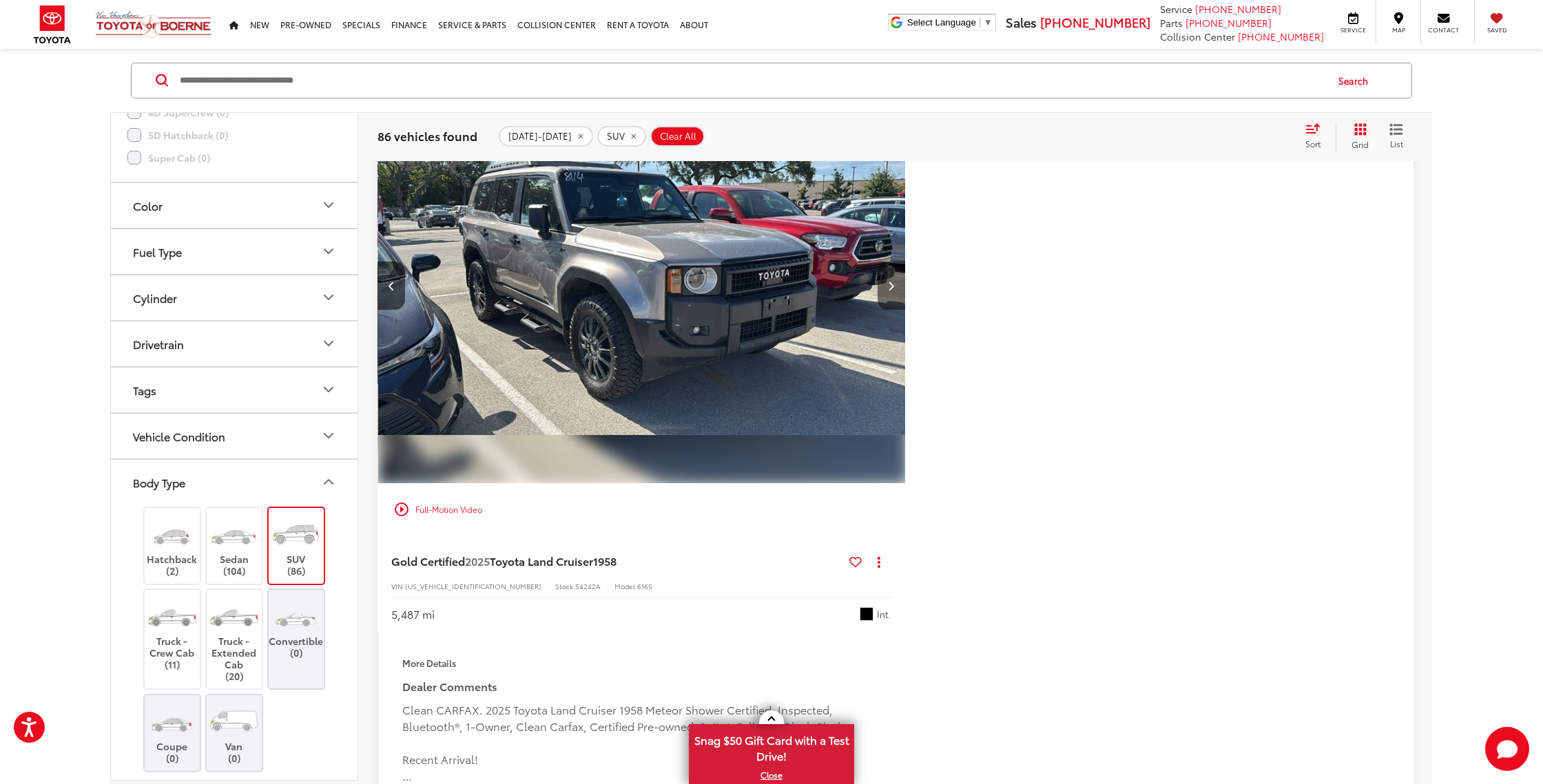
click at [900, 291] on button "Next image" at bounding box center [891, 286] width 27 height 49
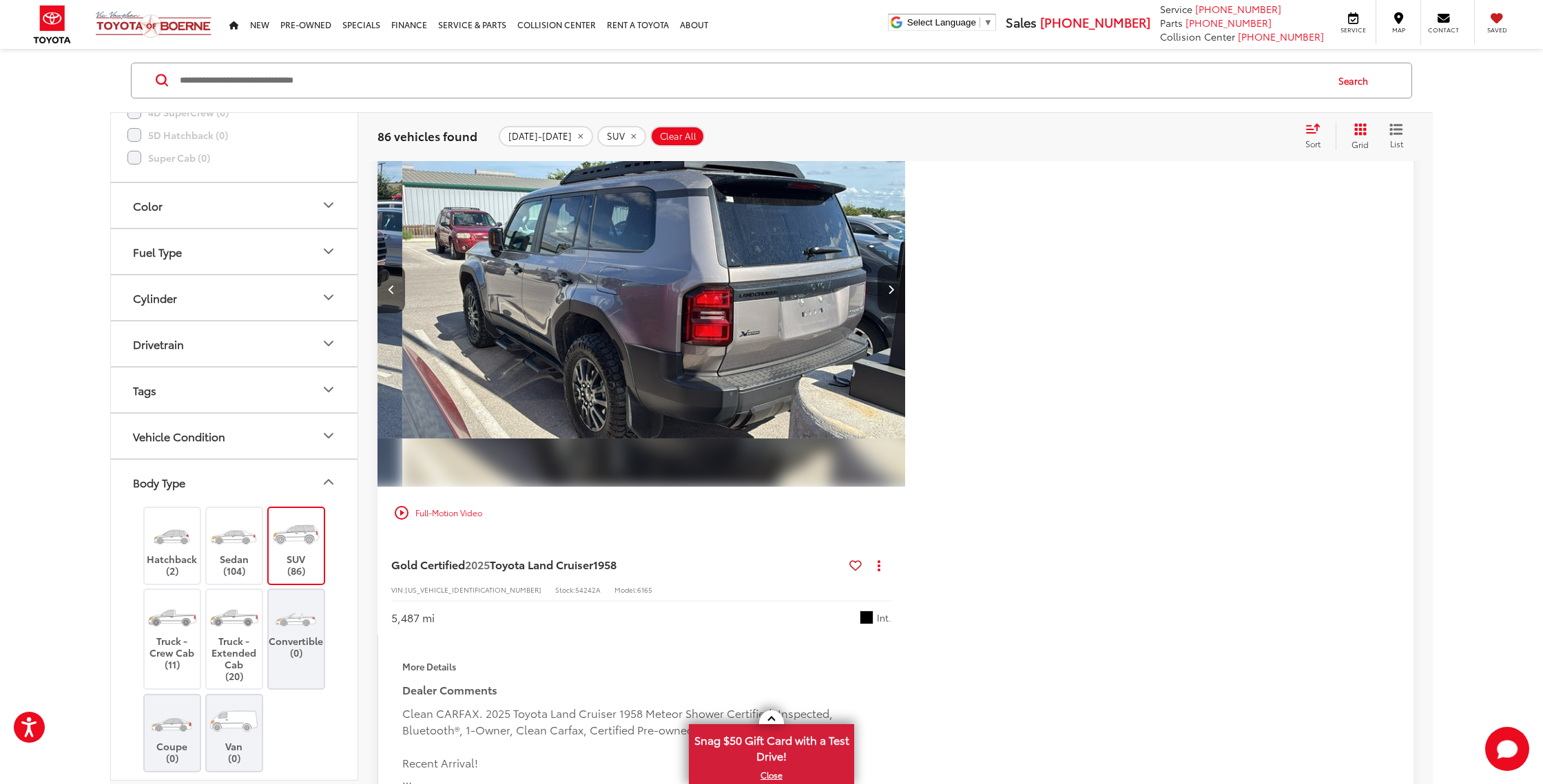
scroll to position [0, 1589]
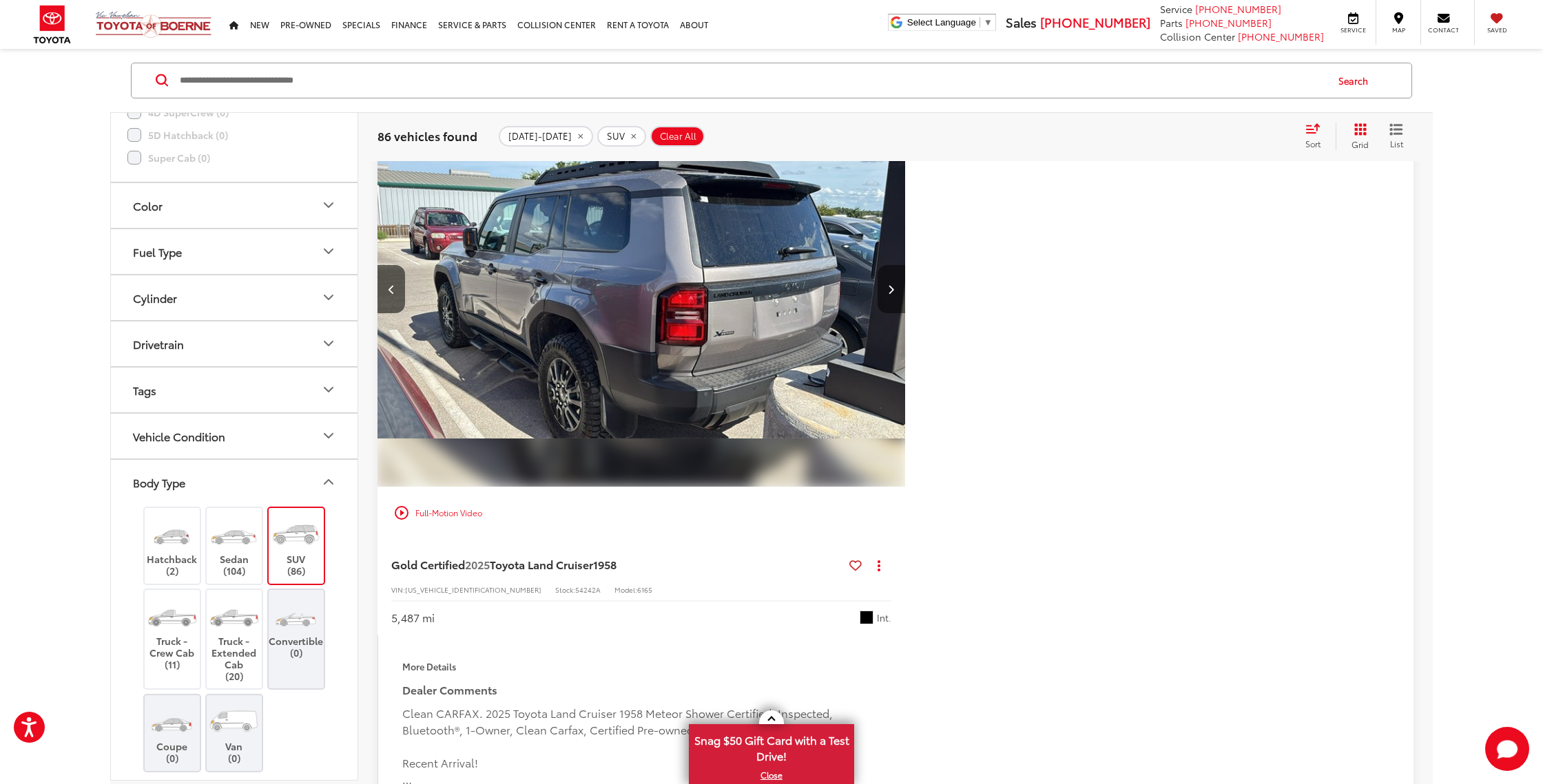
click at [900, 291] on button "Next image" at bounding box center [891, 289] width 27 height 49
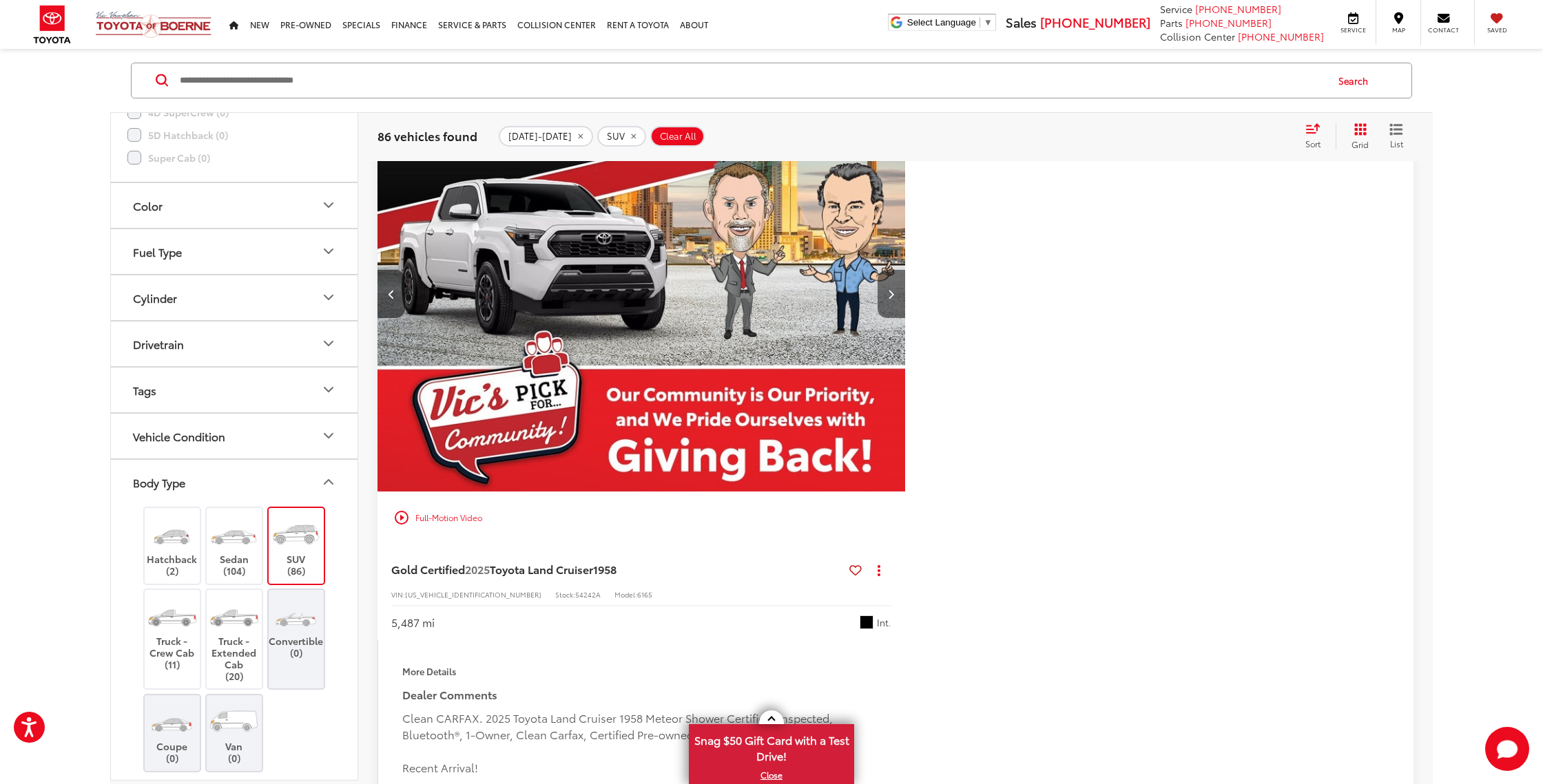
click at [900, 291] on button "Next image" at bounding box center [891, 295] width 27 height 49
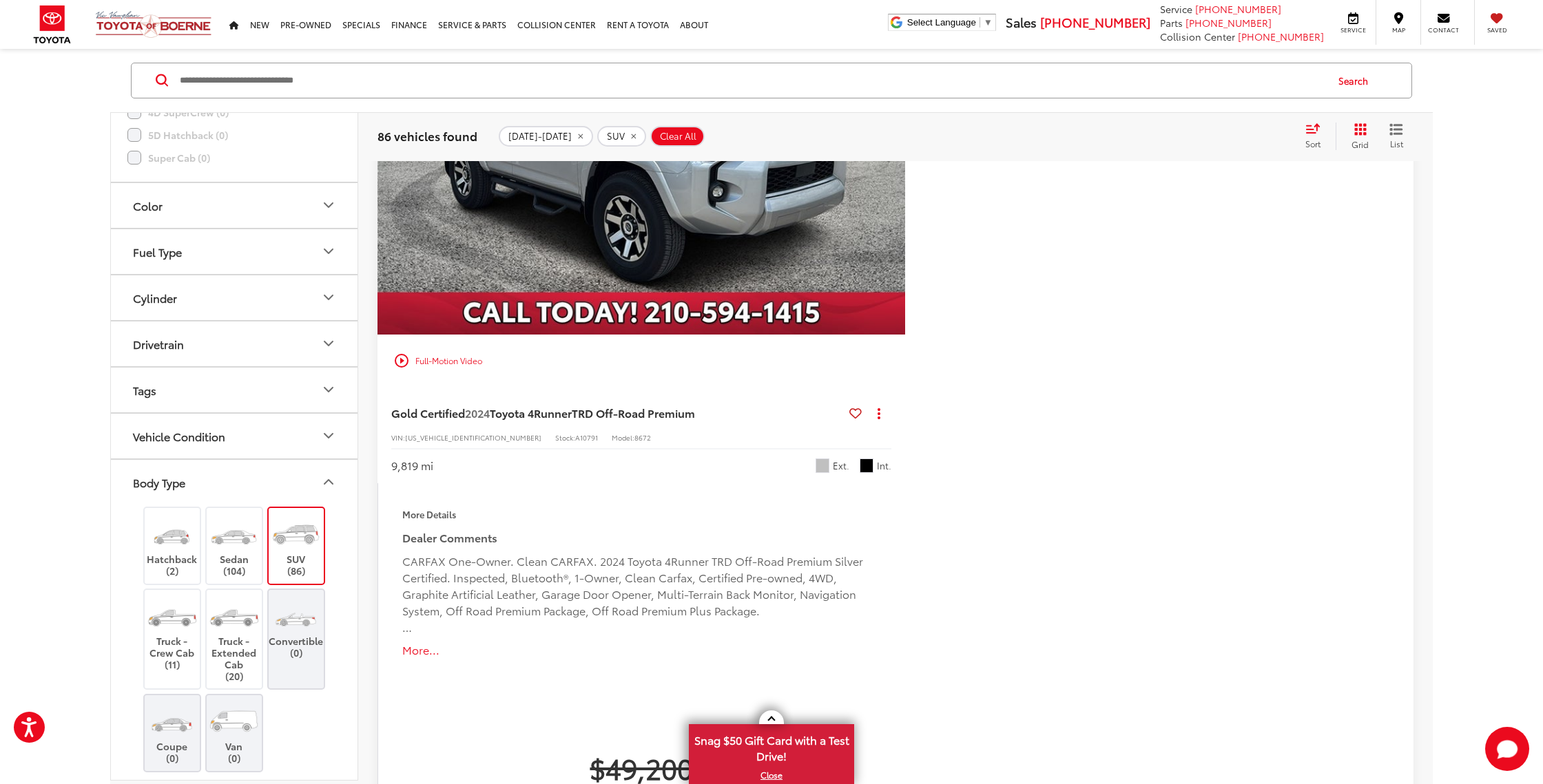
scroll to position [5064, 0]
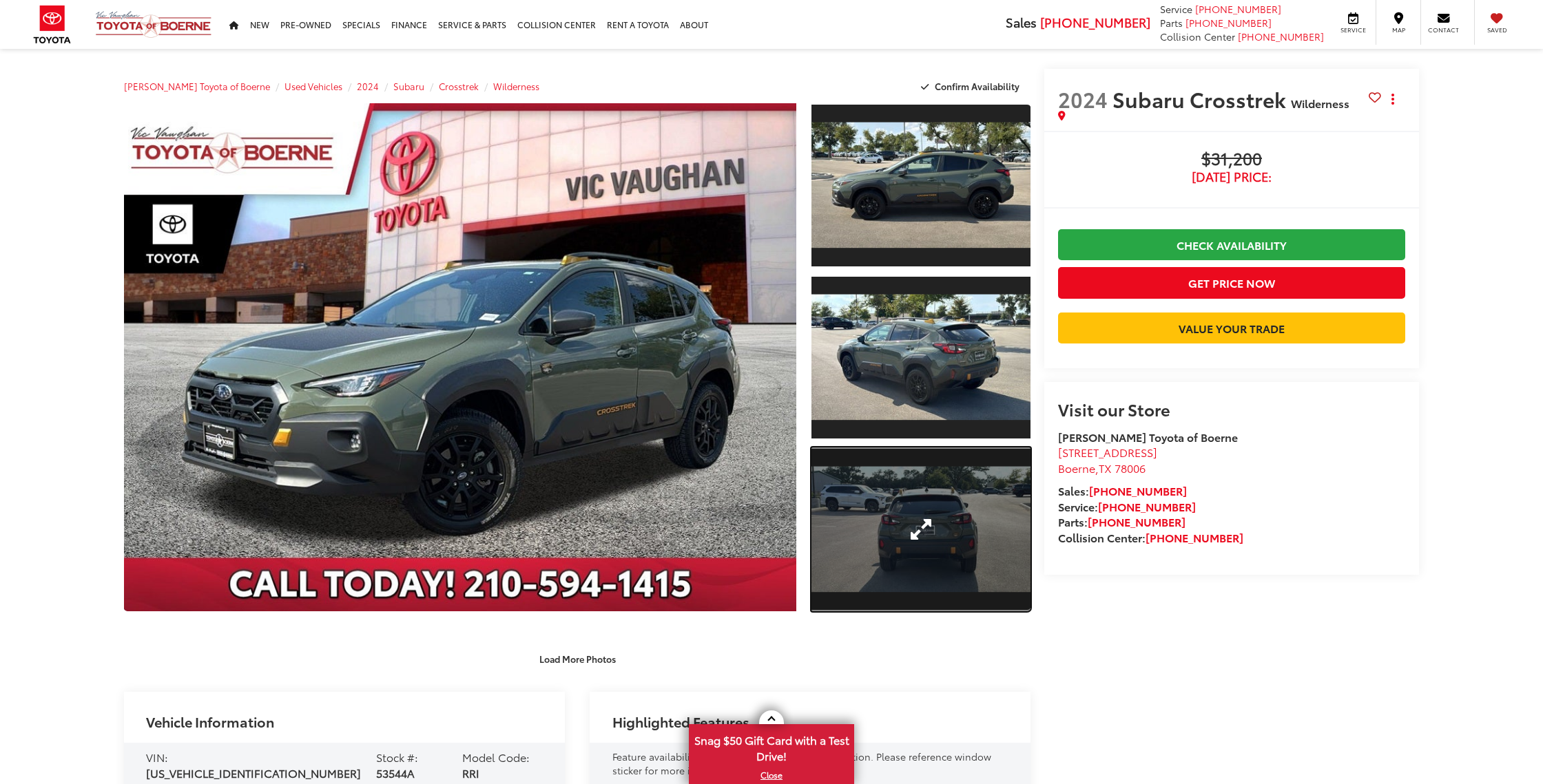
click at [991, 554] on link "Expand Photo 3" at bounding box center [921, 530] width 219 height 165
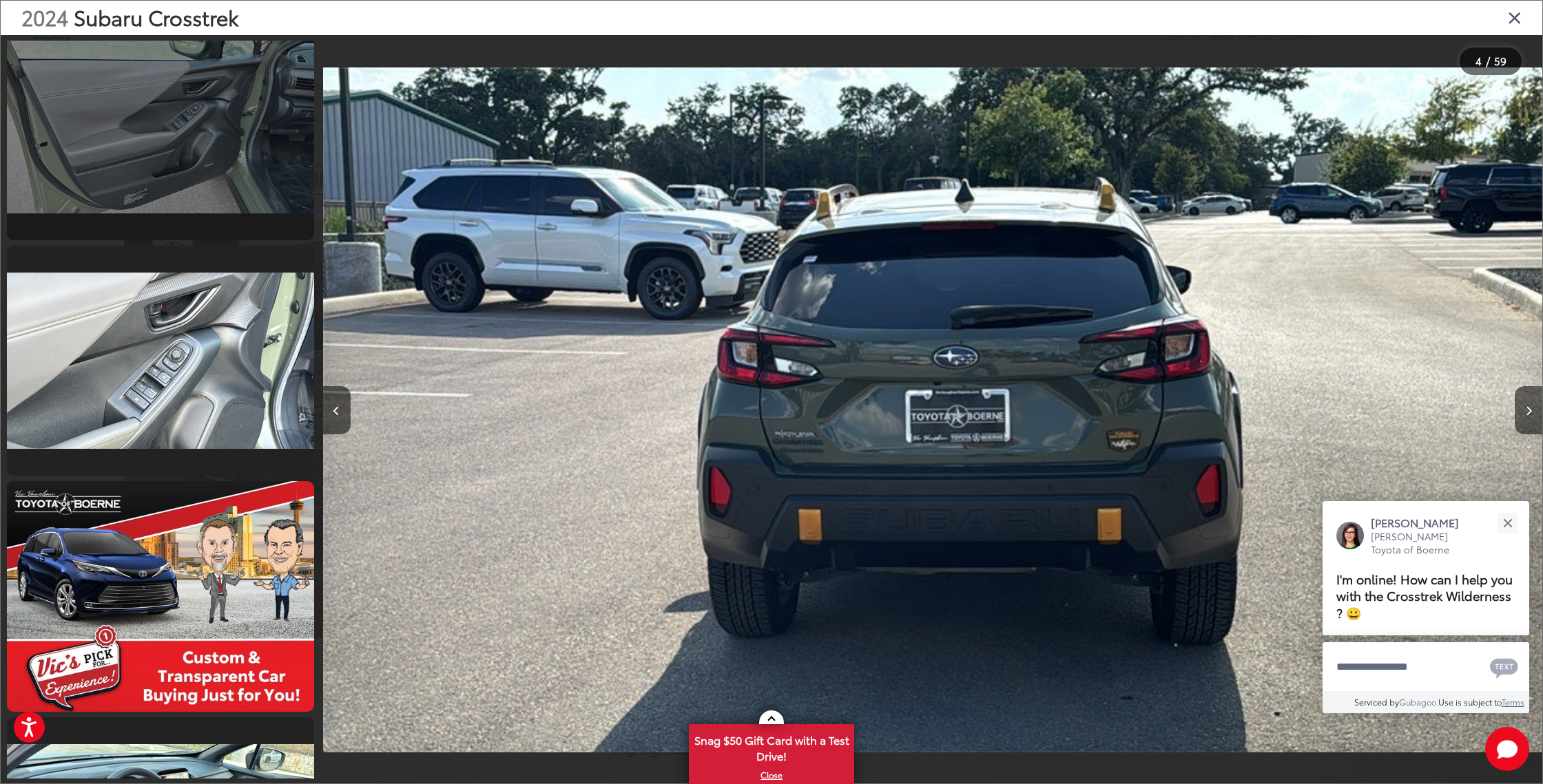
scroll to position [2896, 0]
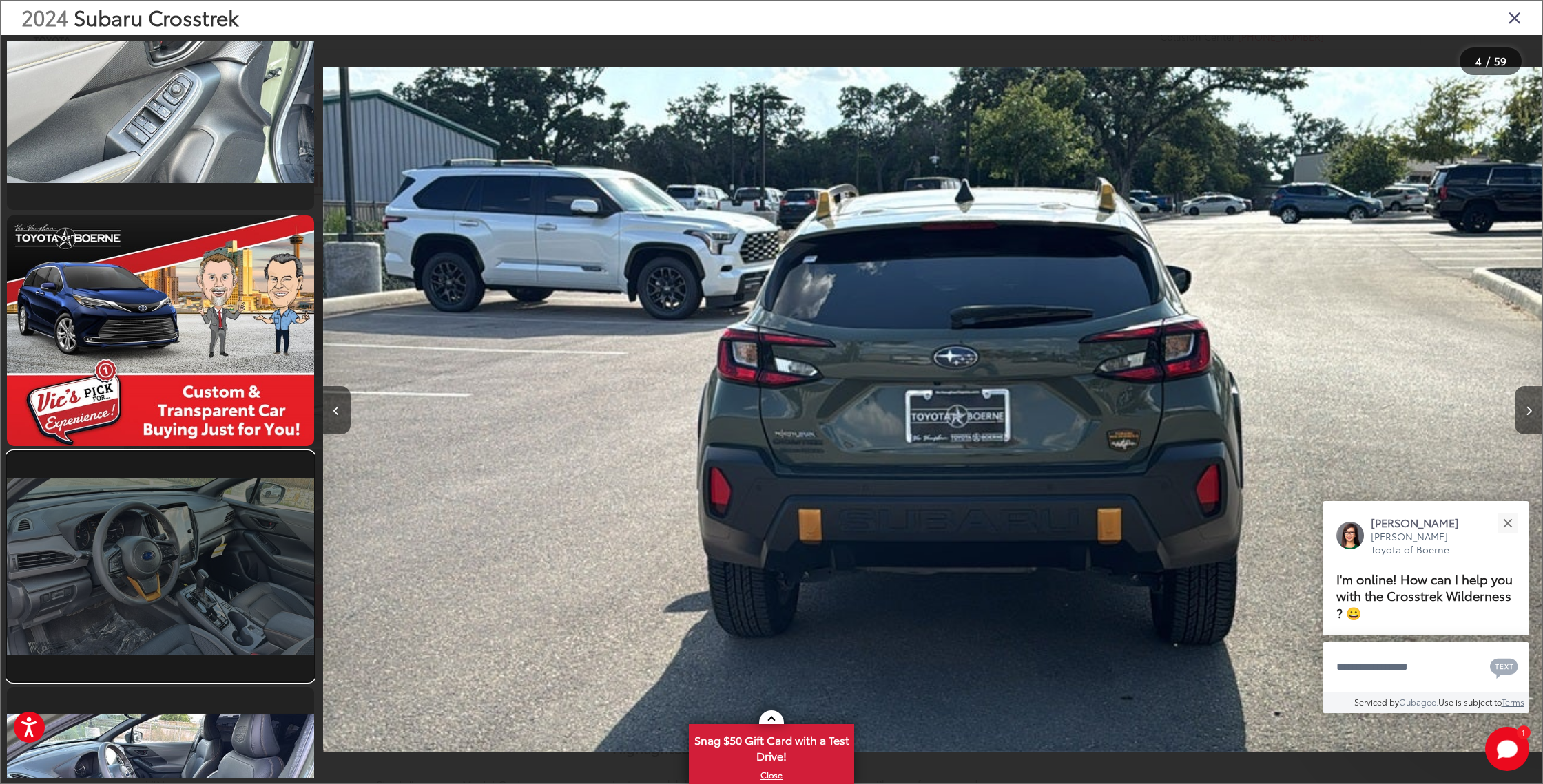
click at [203, 519] on link at bounding box center [160, 567] width 307 height 230
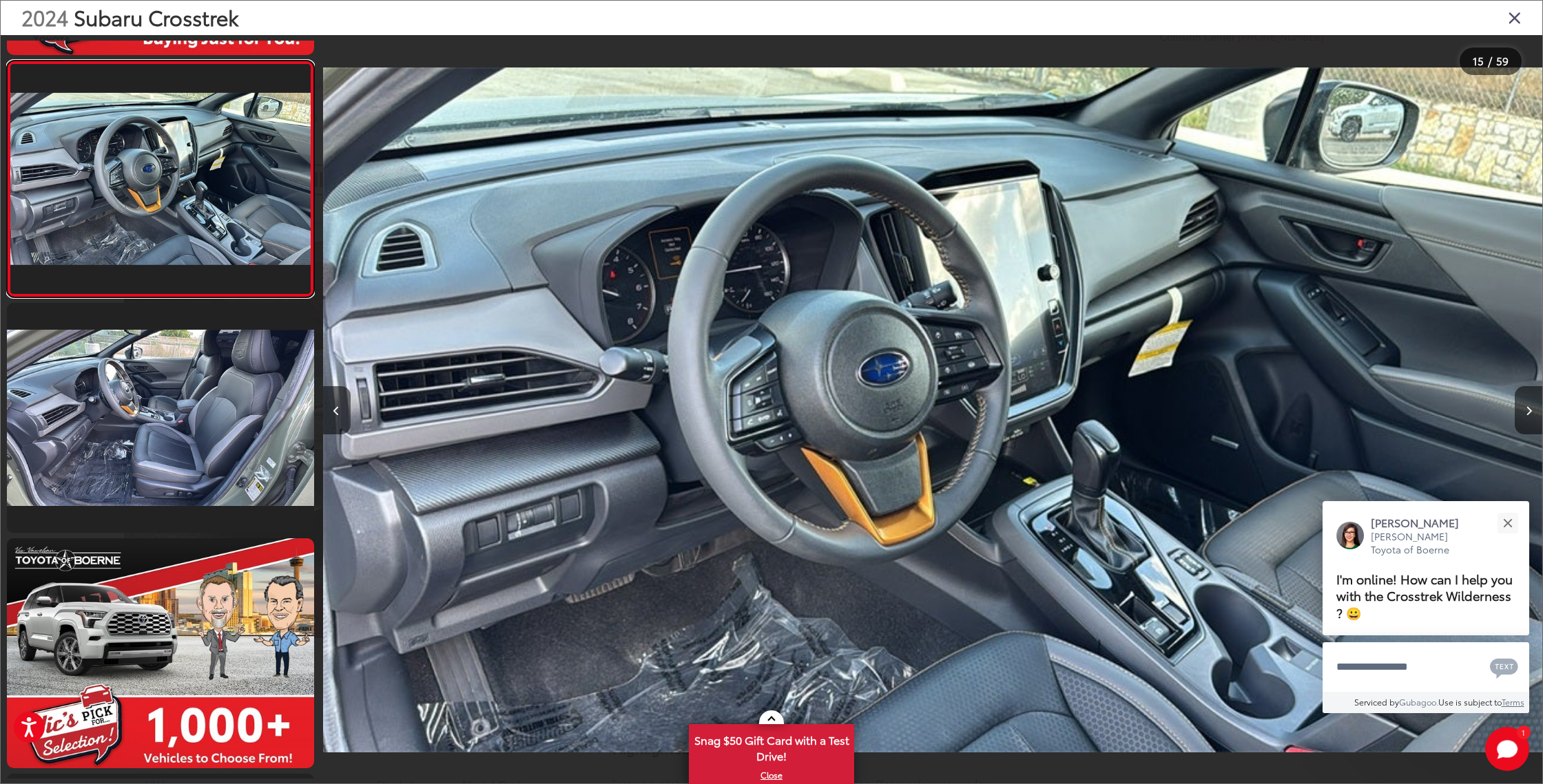
scroll to position [3283, 0]
